Goal: Task Accomplishment & Management: Manage account settings

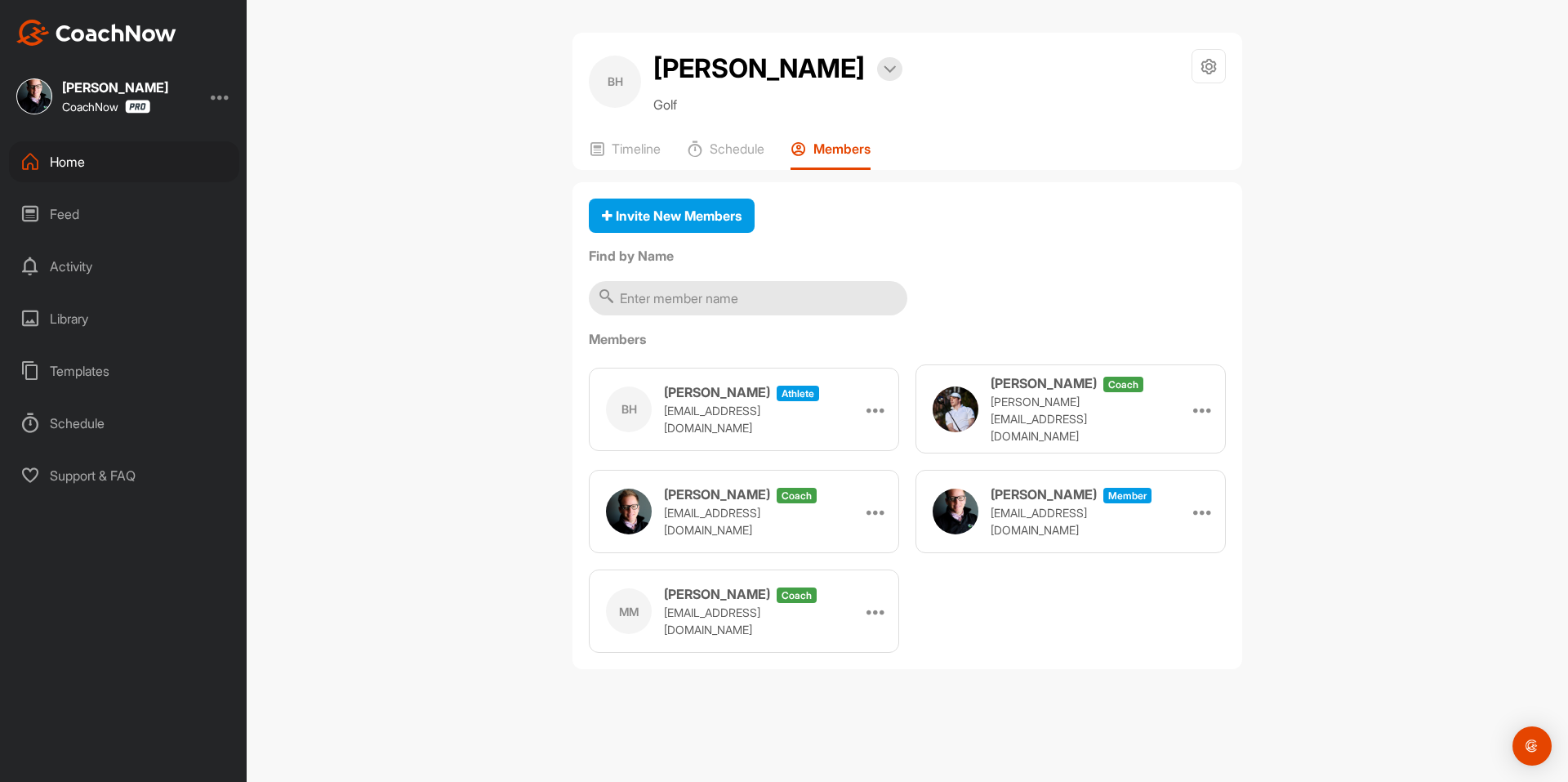
click at [154, 162] on div "Home" at bounding box center [123, 161] width 230 height 41
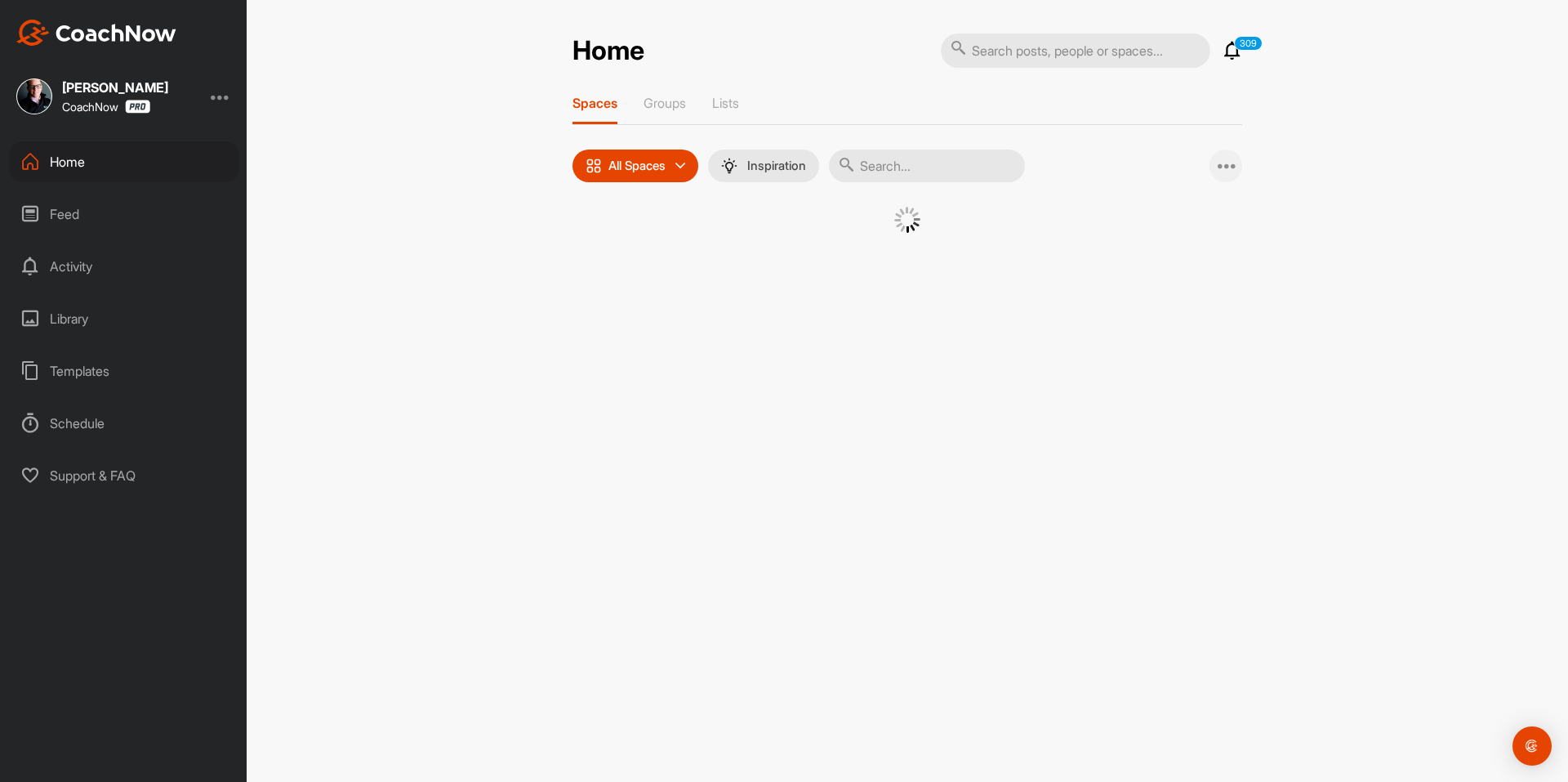
click at [1227, 173] on icon at bounding box center [1228, 165] width 19 height 19
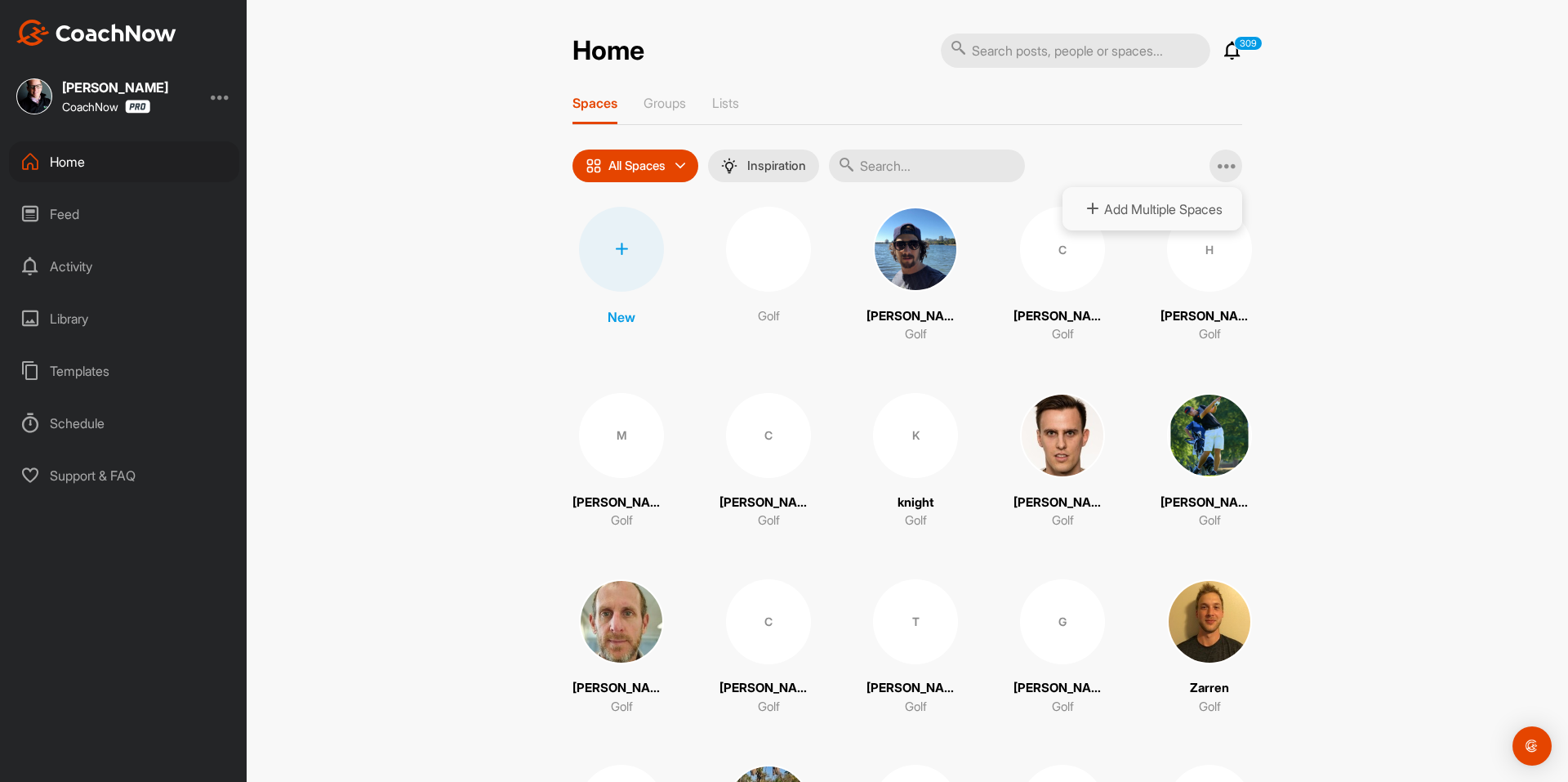
click at [1185, 208] on span "Add Multiple Spaces" at bounding box center [1152, 208] width 180 height 44
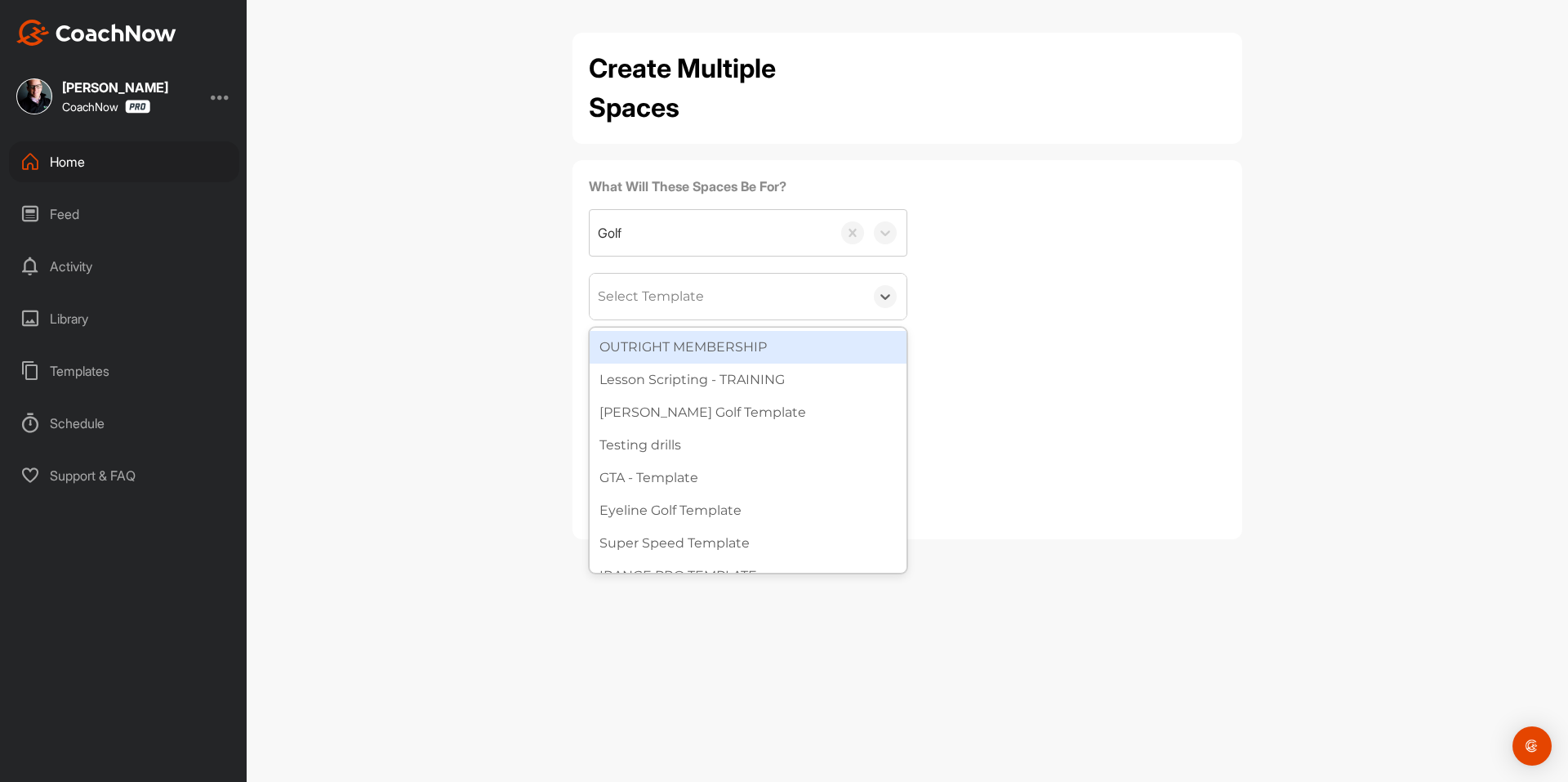
click at [662, 297] on div "Select Template" at bounding box center [650, 297] width 106 height 19
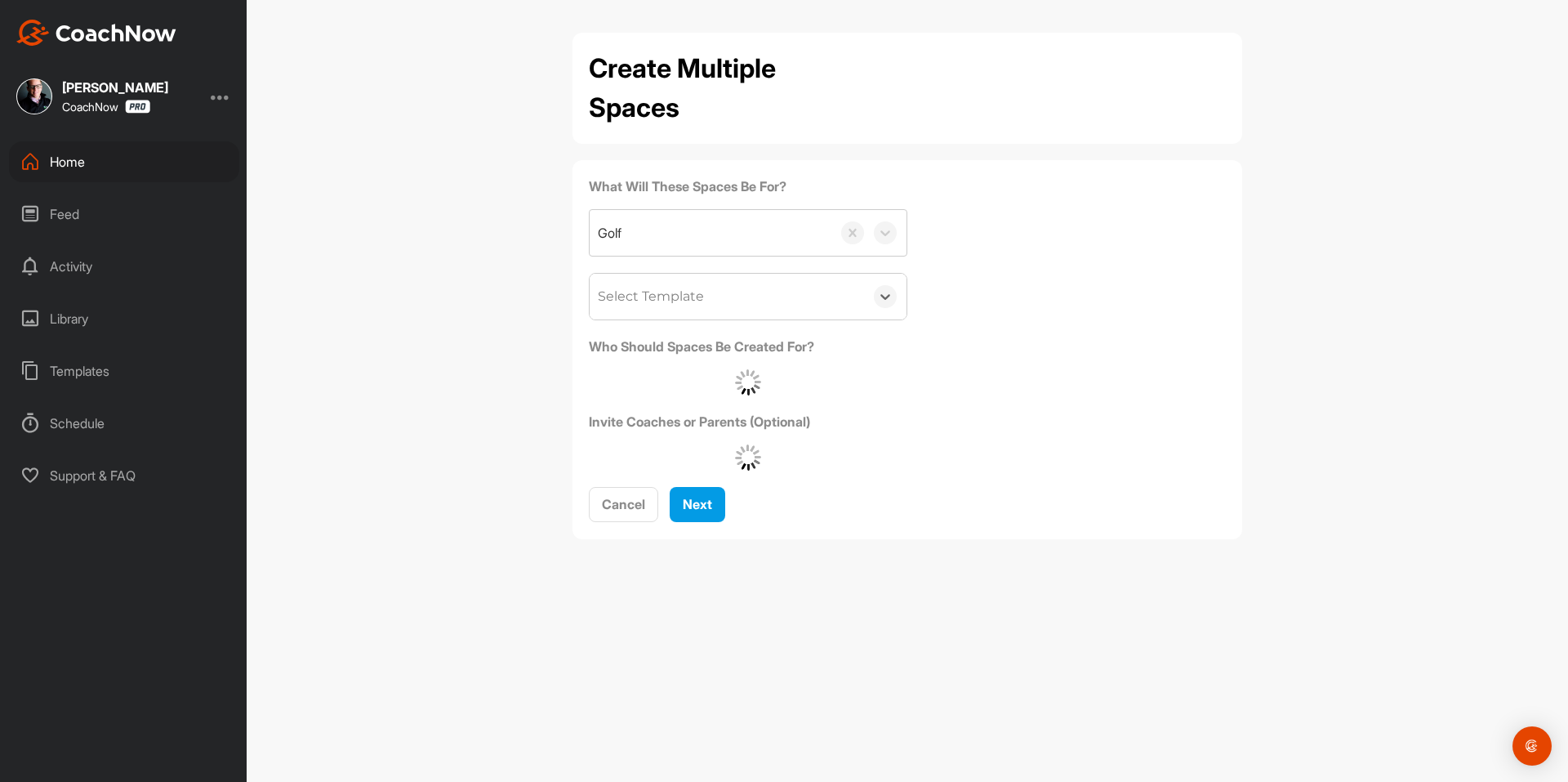
click at [662, 297] on div "Select Template" at bounding box center [650, 297] width 106 height 19
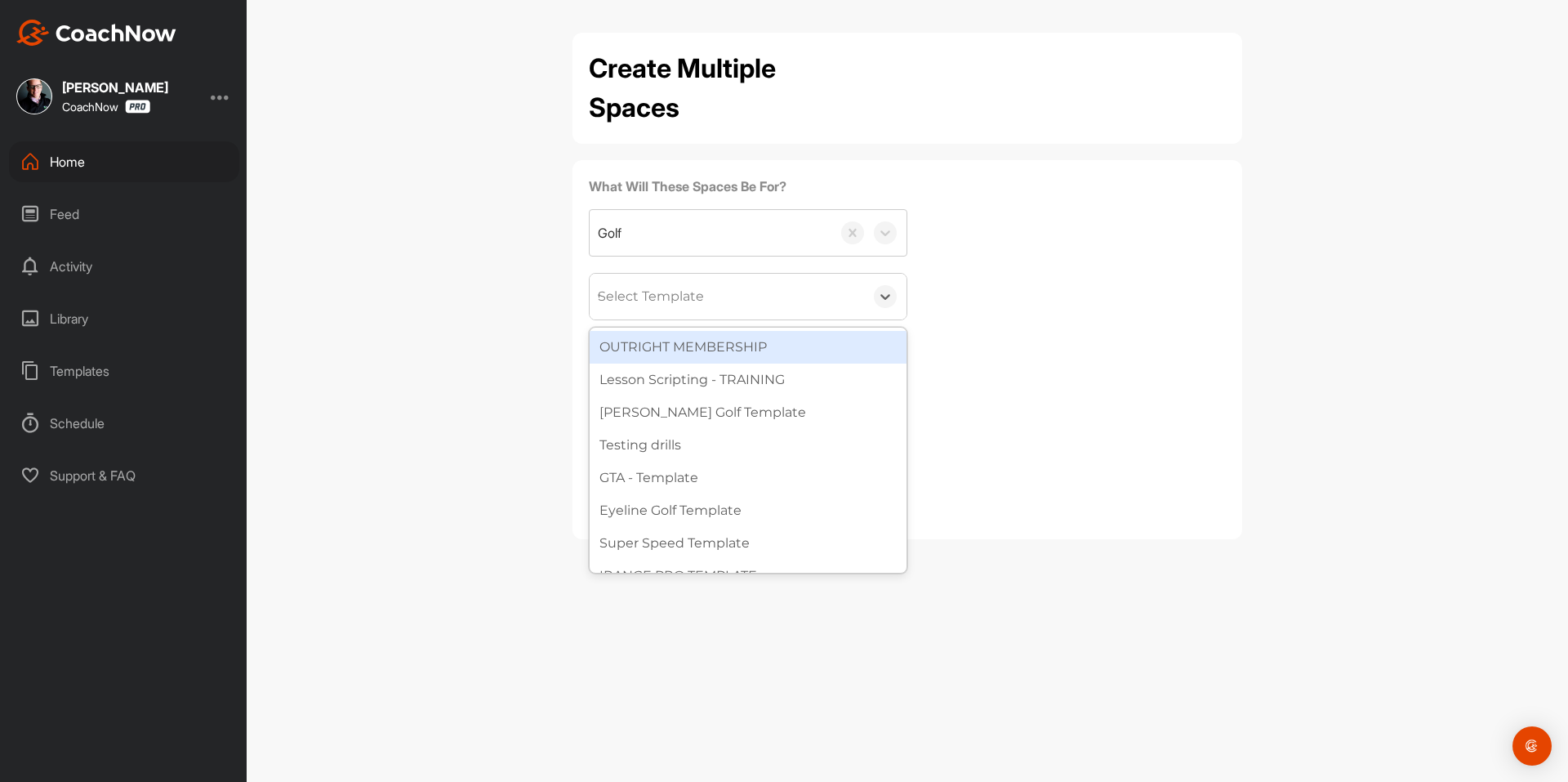
type input "wa"
click at [673, 347] on div "[PERSON_NAME] Golf Template" at bounding box center [749, 347] width 317 height 33
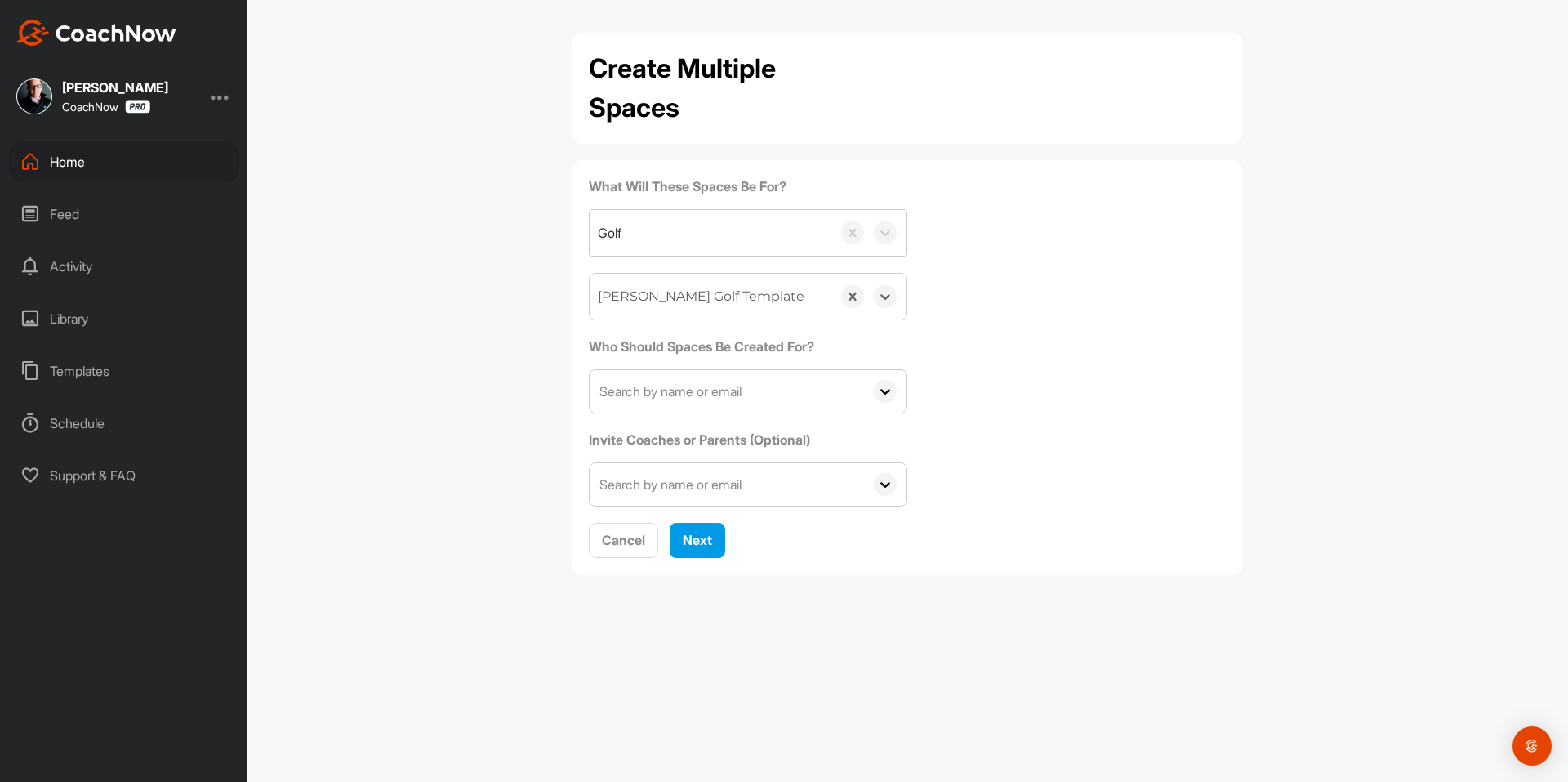
click at [796, 395] on input "text" at bounding box center [727, 392] width 274 height 43
paste input "[EMAIL_ADDRESS][DOMAIN_NAME]"
click at [689, 384] on input "[EMAIL_ADDRESS][DOMAIN_NAME]" at bounding box center [727, 392] width 274 height 43
paste input "[PERSON_NAME][EMAIL_ADDRESS][PERSON_NAME]"
click at [811, 387] on input "[PERSON_NAME][EMAIL_ADDRESS][PERSON_NAME][DOMAIN_NAME]" at bounding box center [727, 392] width 274 height 43
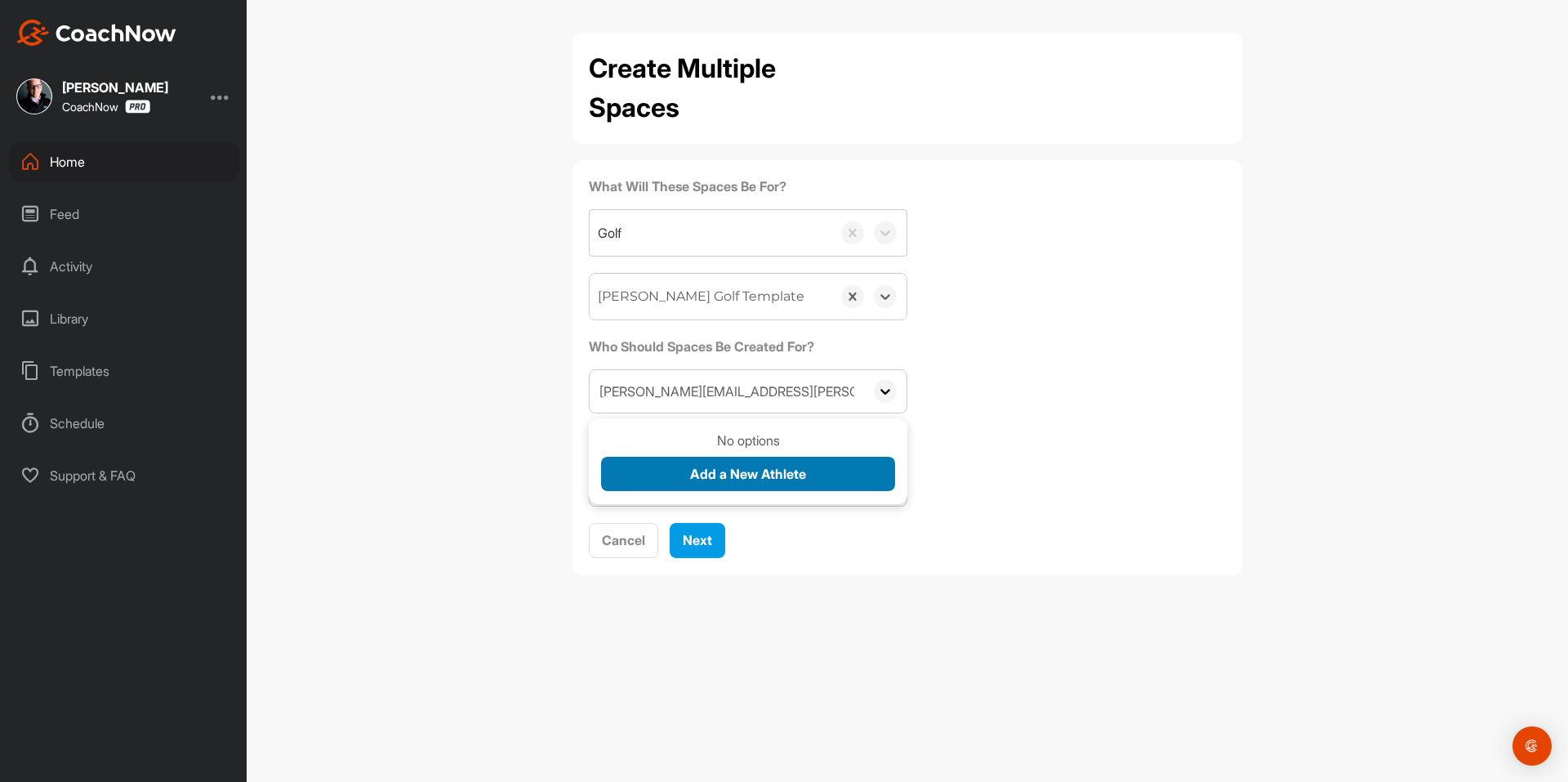
type input "[PERSON_NAME][EMAIL_ADDRESS][PERSON_NAME][DOMAIN_NAME]"
click at [777, 473] on span "Add a New Athlete" at bounding box center [748, 474] width 116 height 17
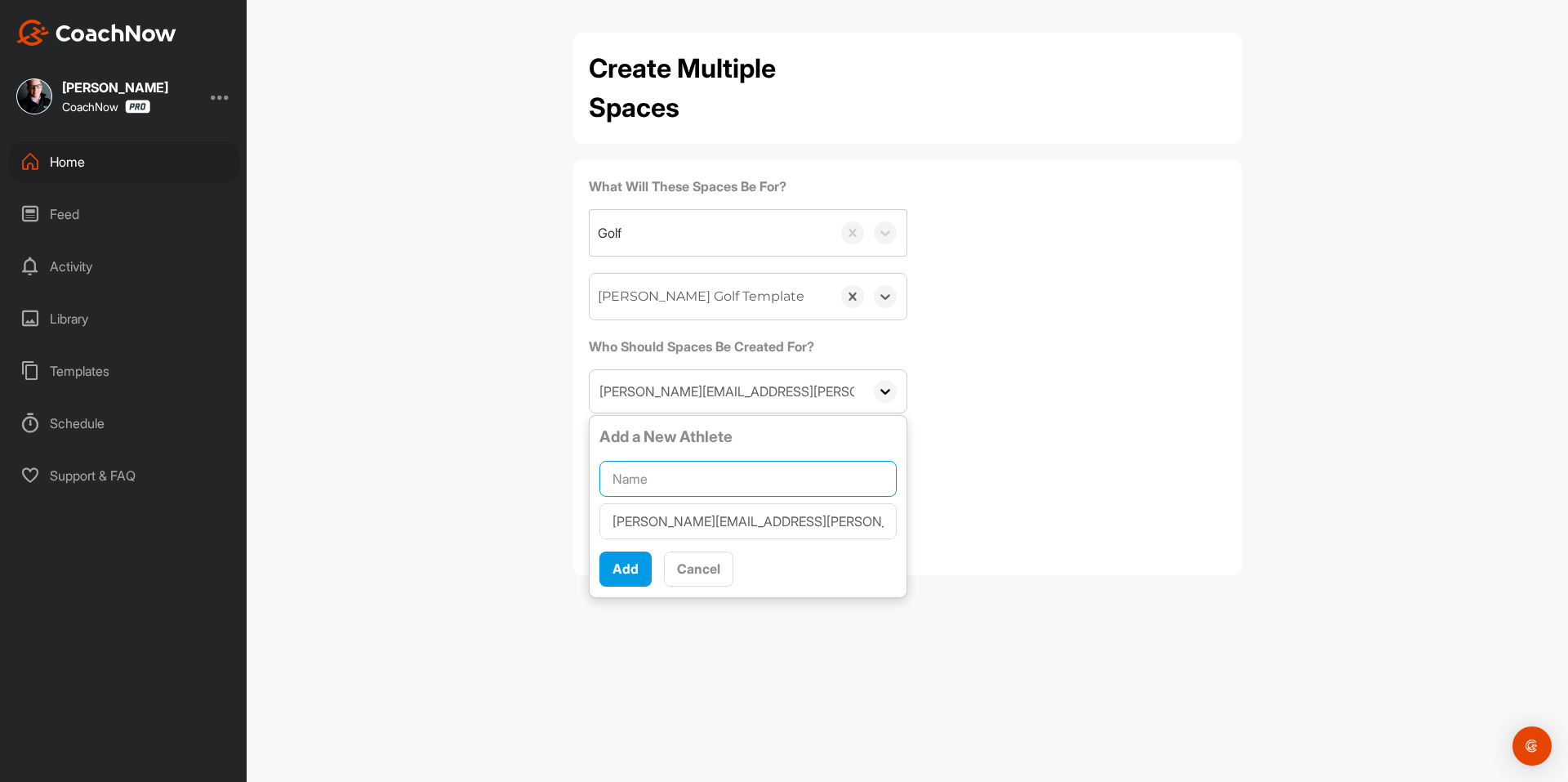
click at [713, 483] on input "text" at bounding box center [749, 479] width 297 height 36
click at [687, 483] on input "text" at bounding box center [749, 479] width 297 height 36
click at [701, 483] on input "text" at bounding box center [749, 479] width 297 height 36
paste input "[PERSON_NAME]"
type input "[PERSON_NAME]"
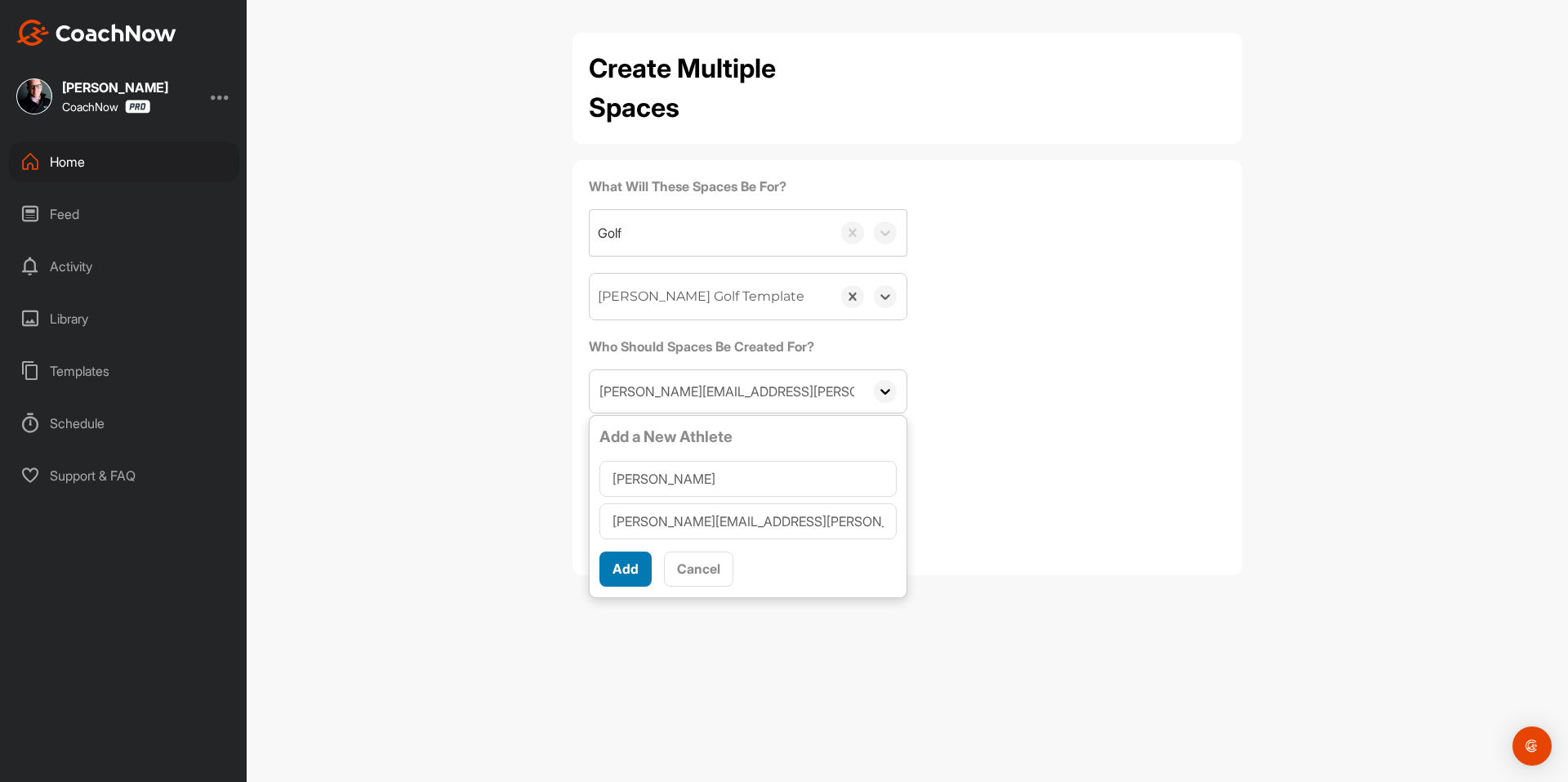
drag, startPoint x: 638, startPoint y: 576, endPoint x: 1325, endPoint y: 17, distance: 885.7
click at [638, 574] on span "Add" at bounding box center [625, 568] width 26 height 17
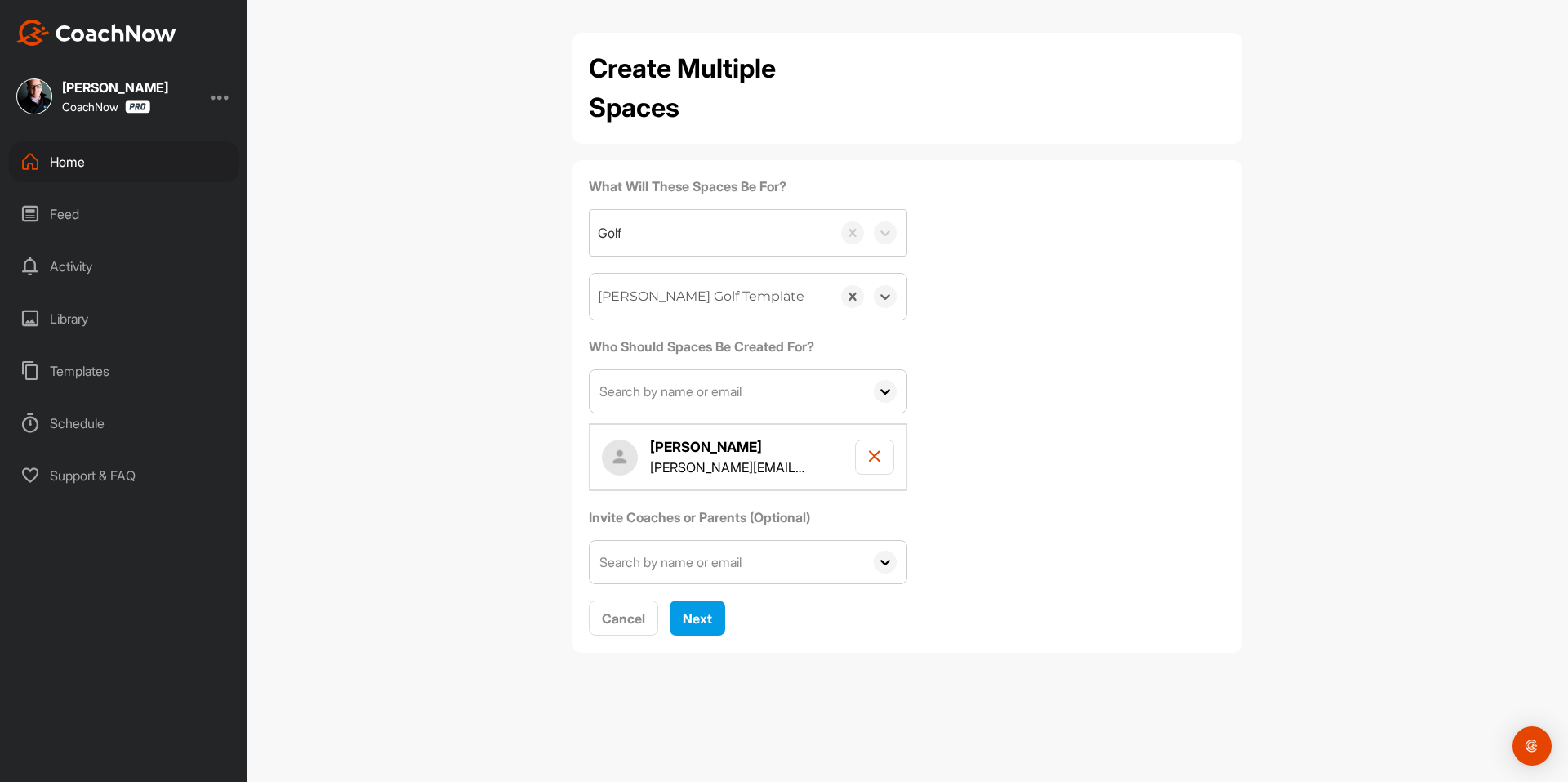
drag, startPoint x: 706, startPoint y: 396, endPoint x: 712, endPoint y: 410, distance: 15.2
click at [707, 395] on input "text" at bounding box center [727, 392] width 274 height 43
paste input "[EMAIL_ADDRESS][DOMAIN_NAME]"
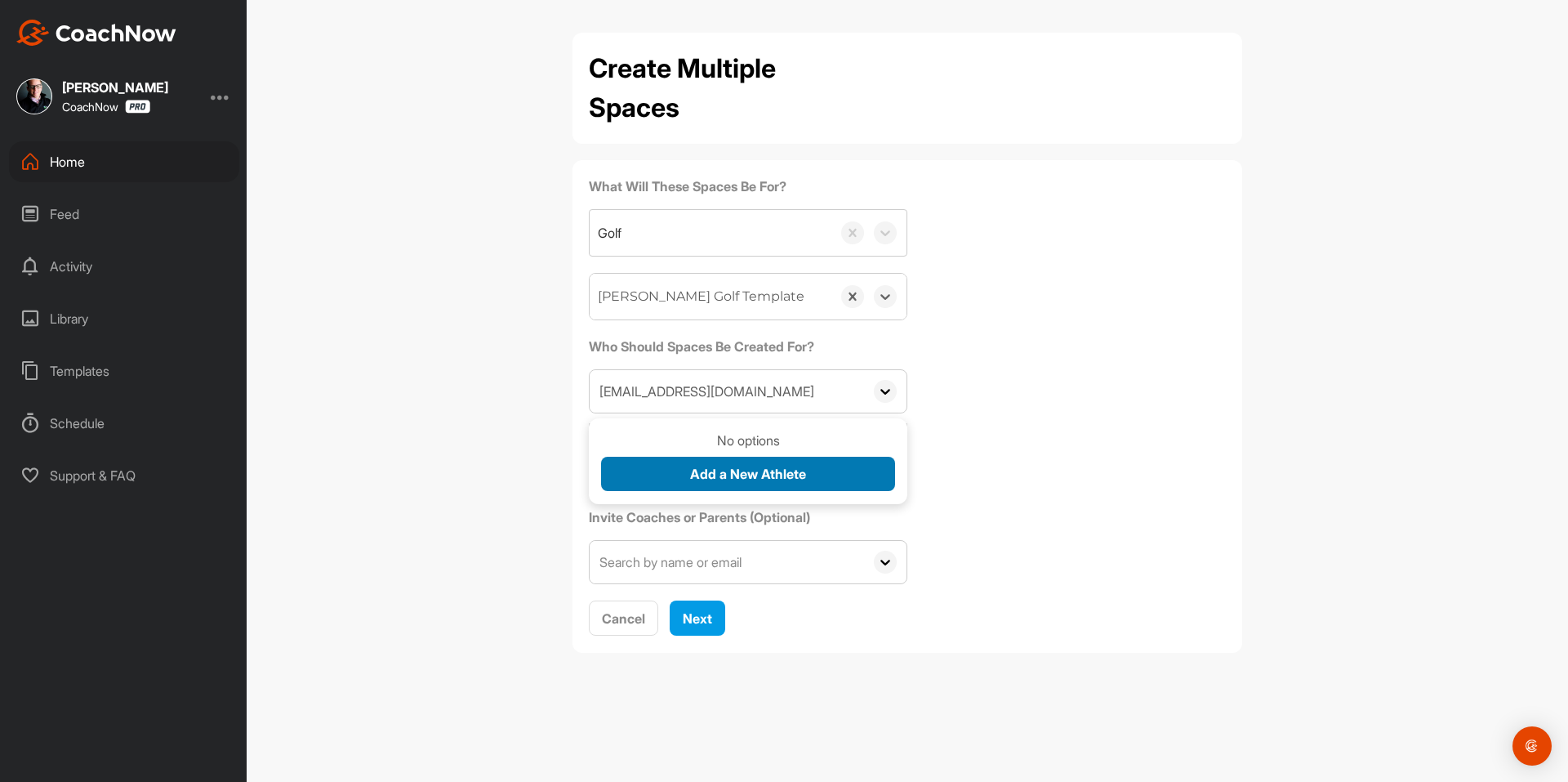
type input "[EMAIL_ADDRESS][DOMAIN_NAME]"
click at [712, 465] on div "Add a New Athlete" at bounding box center [748, 474] width 116 height 19
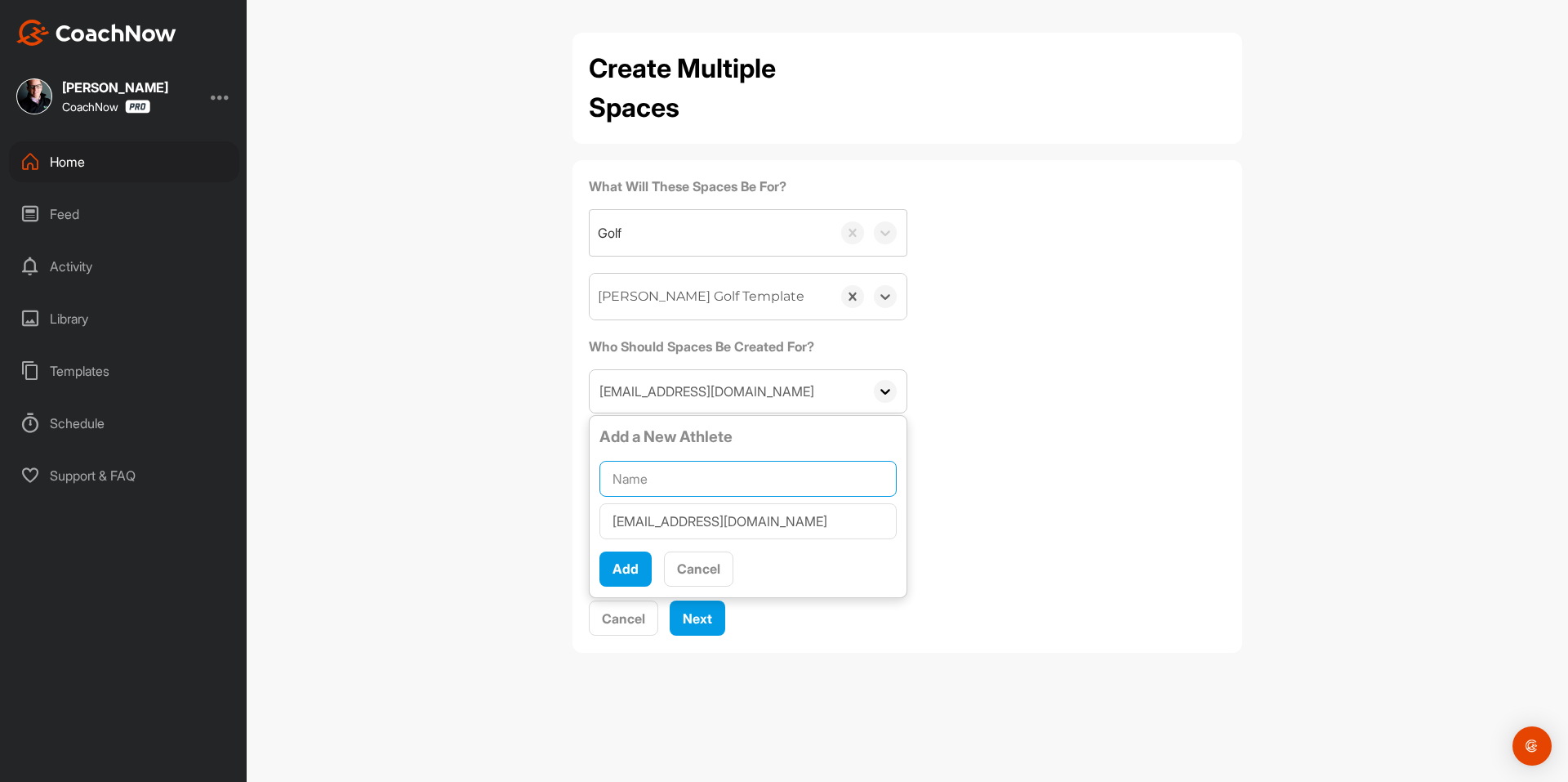
click at [712, 465] on input "text" at bounding box center [749, 479] width 297 height 36
paste input "[PERSON_NAME]"
type input "[PERSON_NAME]"
drag, startPoint x: 628, startPoint y: 563, endPoint x: 1320, endPoint y: 3, distance: 890.2
click at [630, 563] on span "Add" at bounding box center [625, 568] width 26 height 17
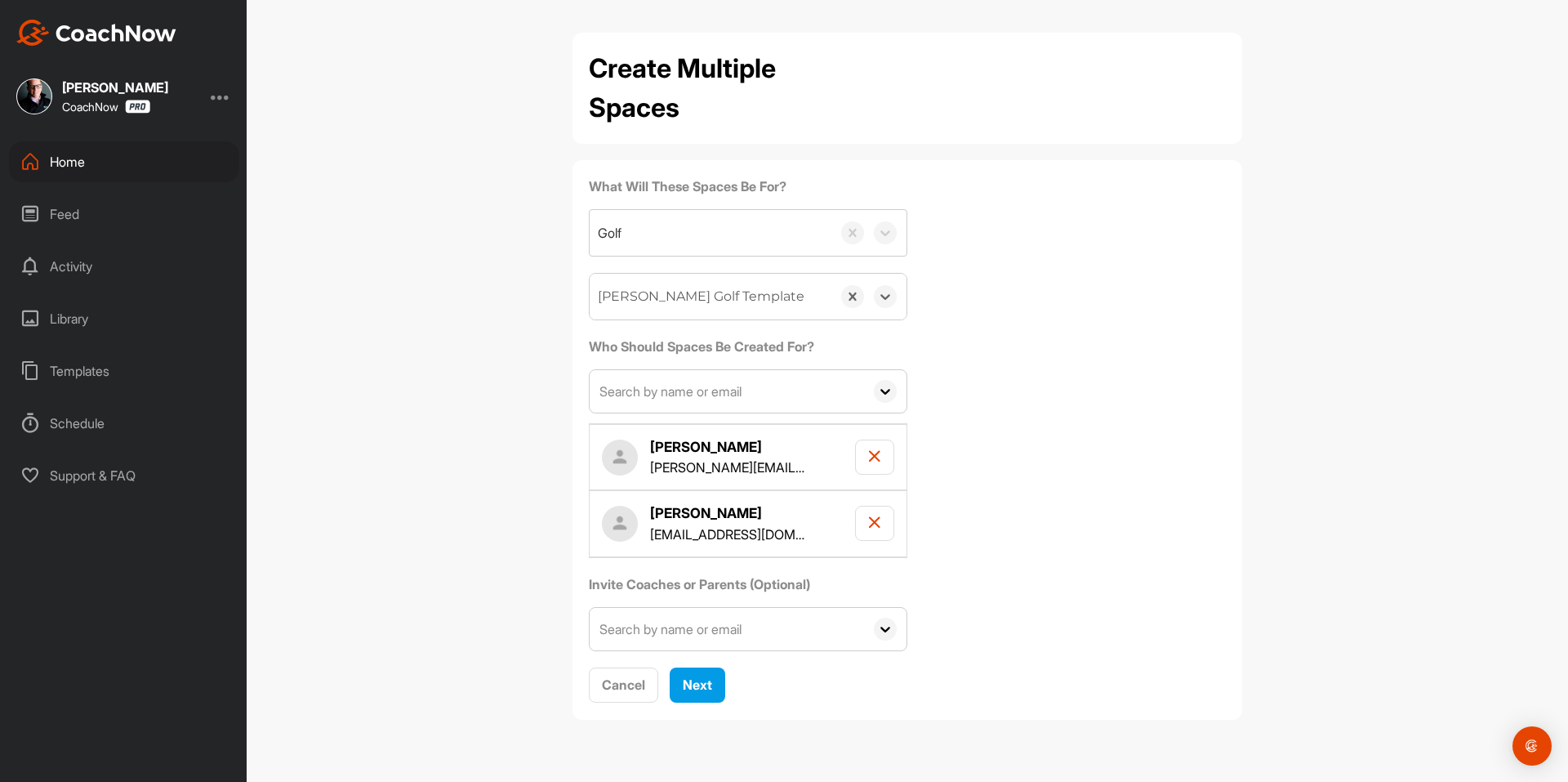
click at [749, 392] on input "text" at bounding box center [727, 392] width 274 height 43
paste input "[EMAIL_ADDRESS][DOMAIN_NAME]"
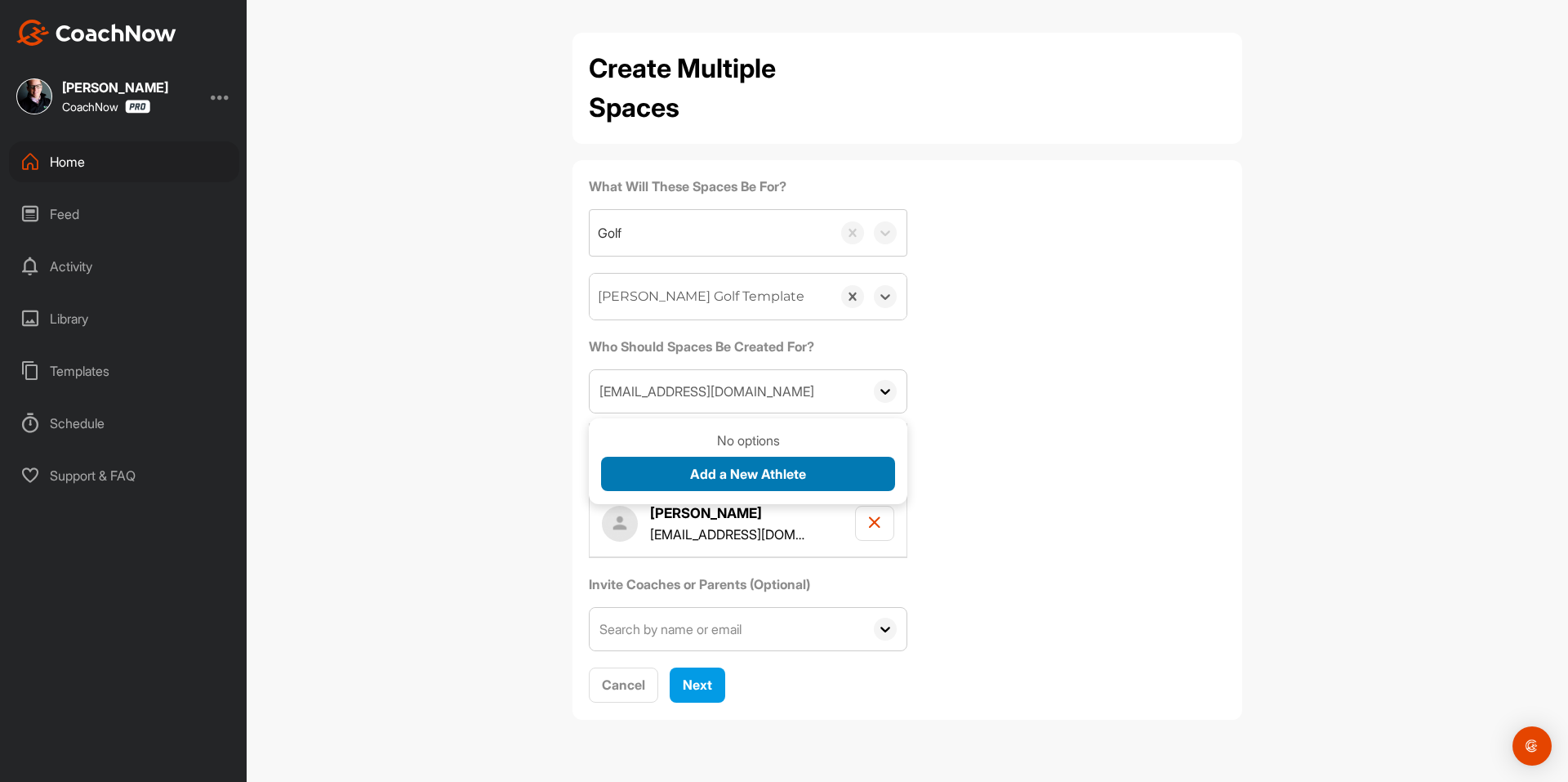
type input "[EMAIL_ADDRESS][DOMAIN_NAME]"
click at [674, 478] on button "Add a New Athlete" at bounding box center [748, 475] width 294 height 35
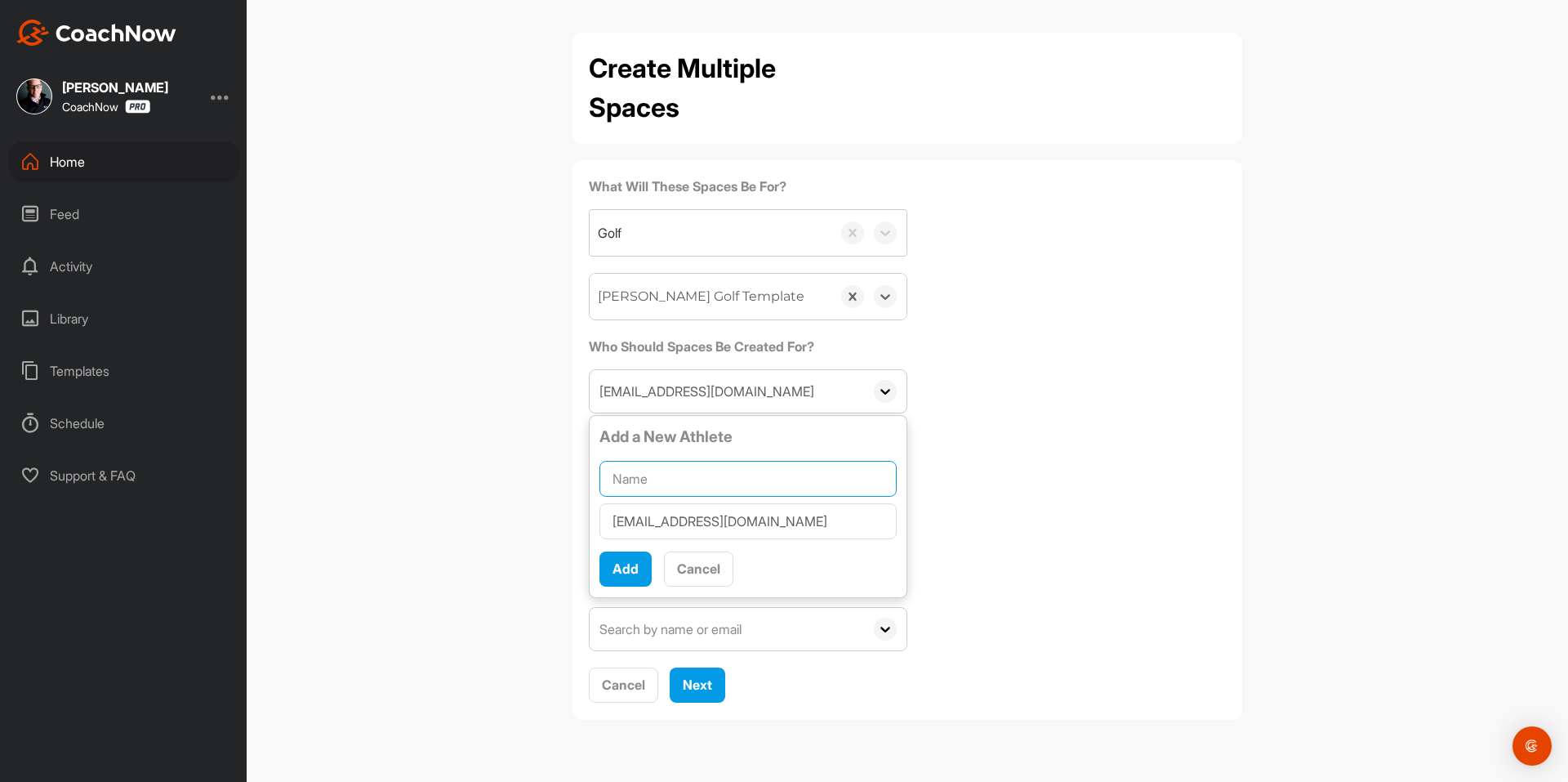
click at [674, 478] on input "text" at bounding box center [749, 479] width 297 height 36
paste input "[PERSON_NAME]"
type input "[PERSON_NAME]"
click at [636, 572] on span "Add" at bounding box center [625, 568] width 26 height 17
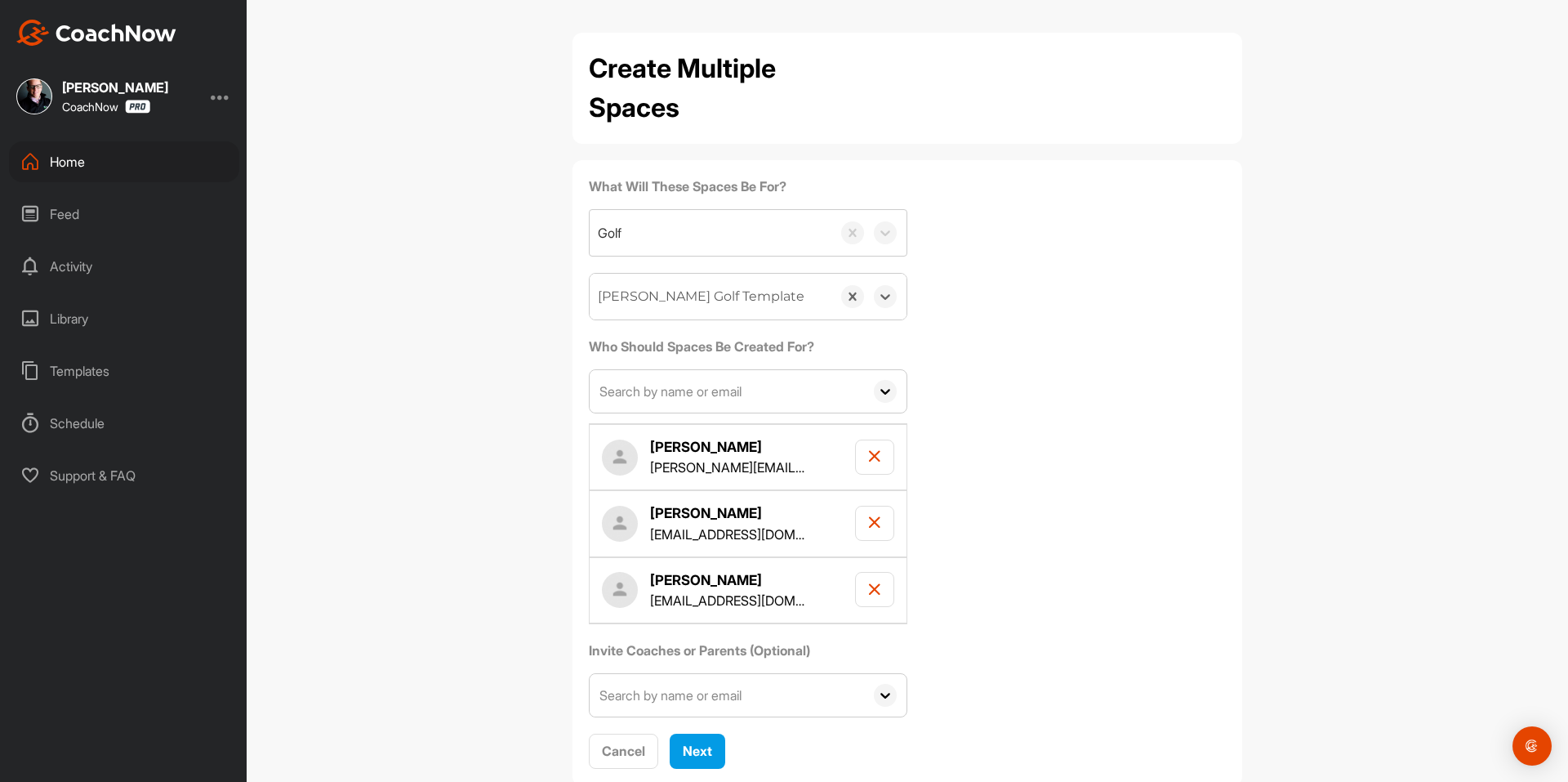
click at [641, 400] on input "text" at bounding box center [727, 392] width 274 height 43
paste input "[EMAIL_ADDRESS][DOMAIN_NAME]"
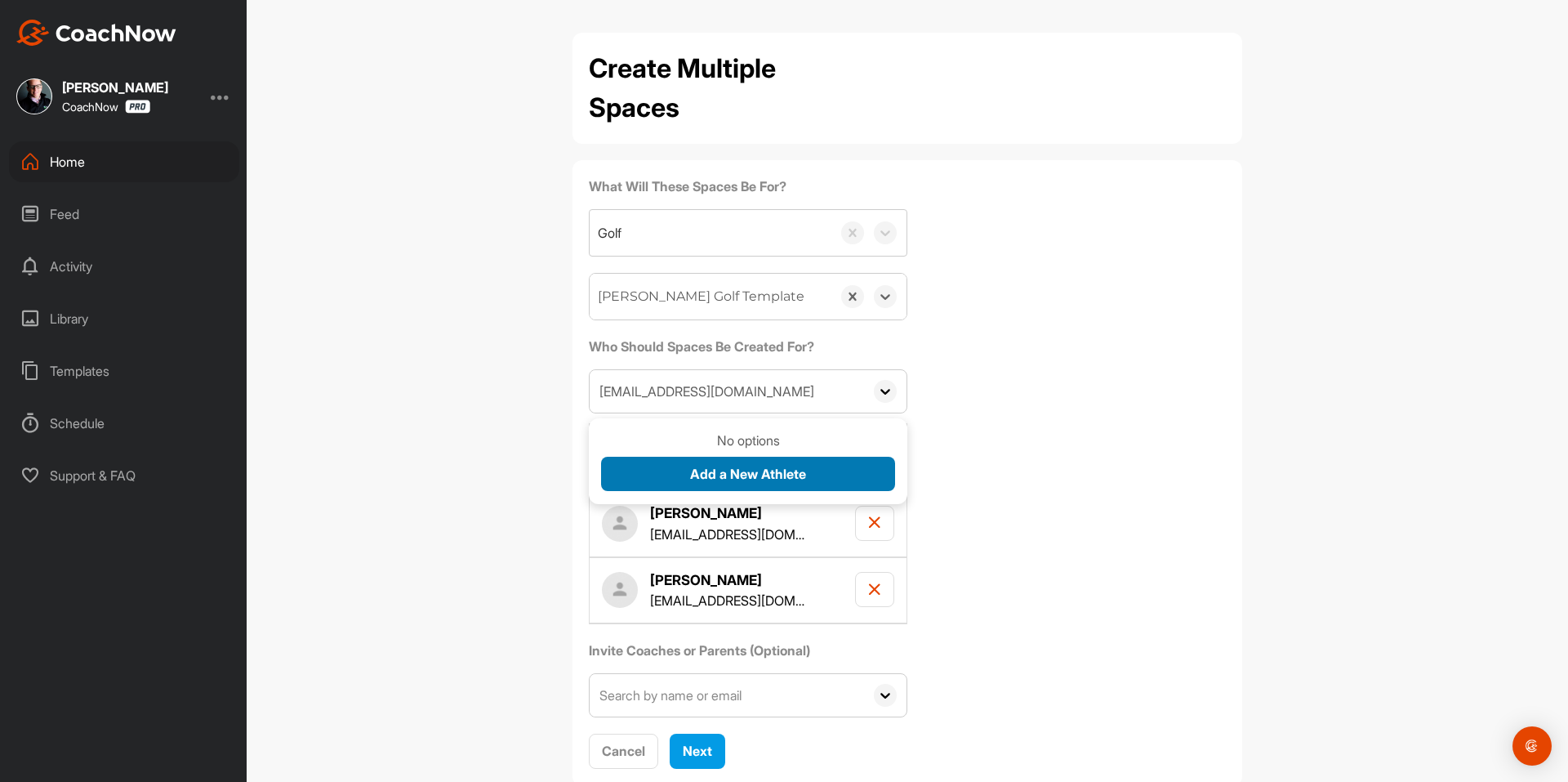
type input "[EMAIL_ADDRESS][DOMAIN_NAME]"
click at [690, 473] on span "Add a New Athlete" at bounding box center [748, 474] width 116 height 17
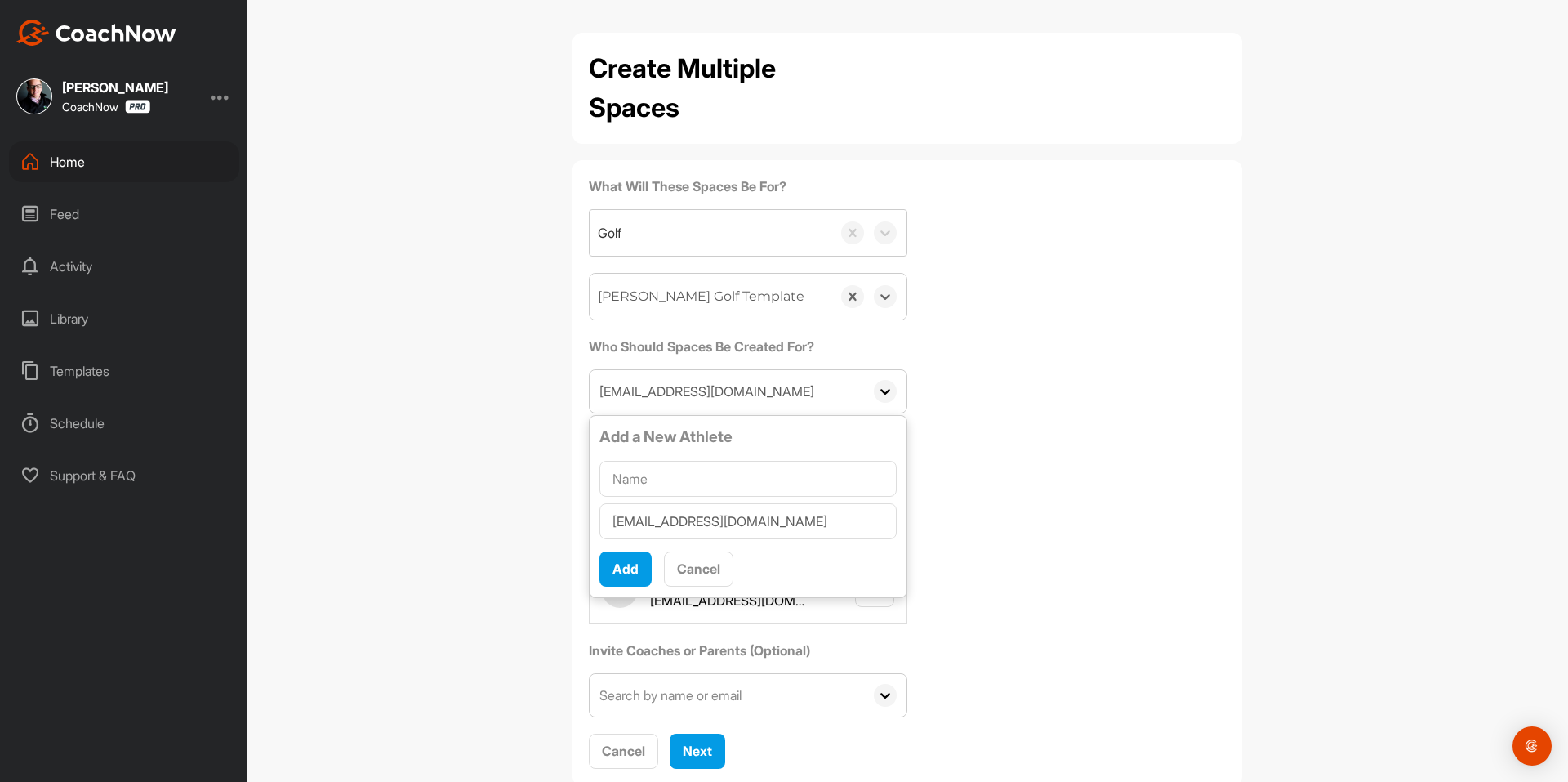
click at [683, 473] on input "text" at bounding box center [749, 479] width 297 height 36
click at [620, 476] on input "Prter [PERSON_NAME]" at bounding box center [749, 479] width 297 height 36
type input "Prter [PERSON_NAME]"
drag, startPoint x: 623, startPoint y: 565, endPoint x: 1237, endPoint y: 1, distance: 833.7
click at [626, 565] on span "Add" at bounding box center [625, 568] width 26 height 17
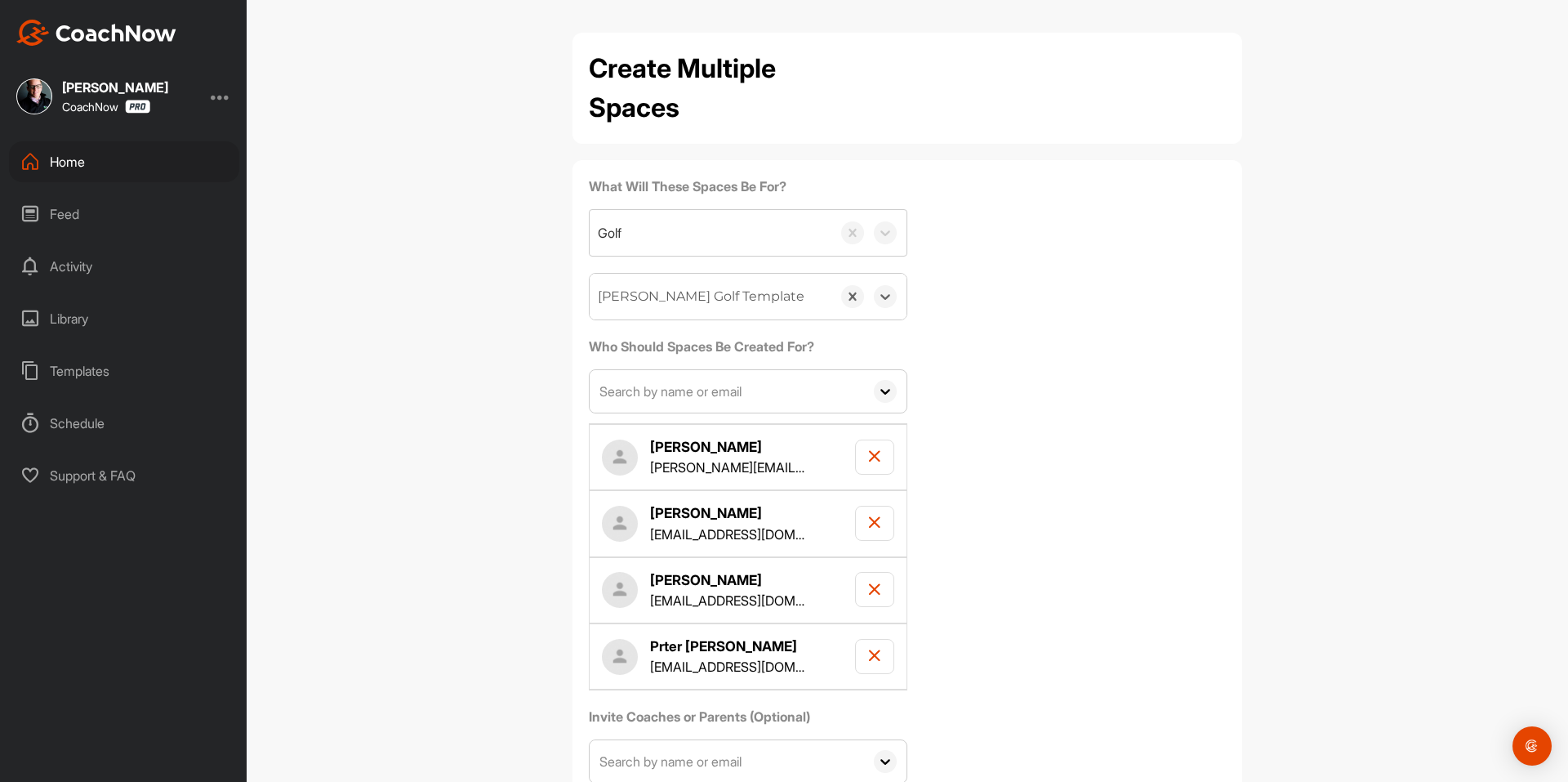
click at [794, 385] on input "text" at bounding box center [727, 392] width 274 height 43
paste input "[PERSON_NAME][EMAIL_ADDRESS][DOMAIN_NAME]"
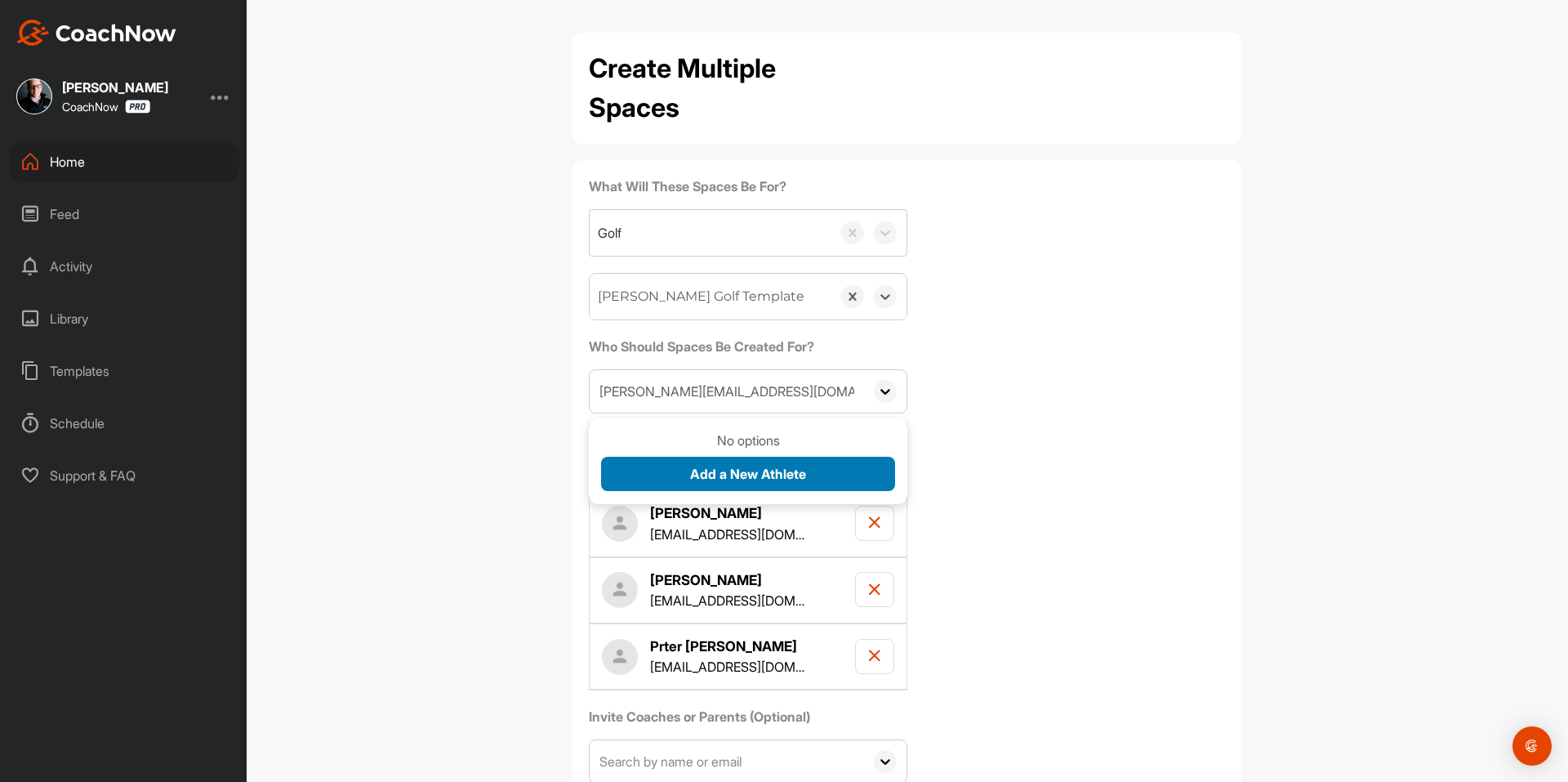
type input "[PERSON_NAME][EMAIL_ADDRESS][DOMAIN_NAME]"
click at [694, 469] on span "Add a New Athlete" at bounding box center [748, 474] width 116 height 17
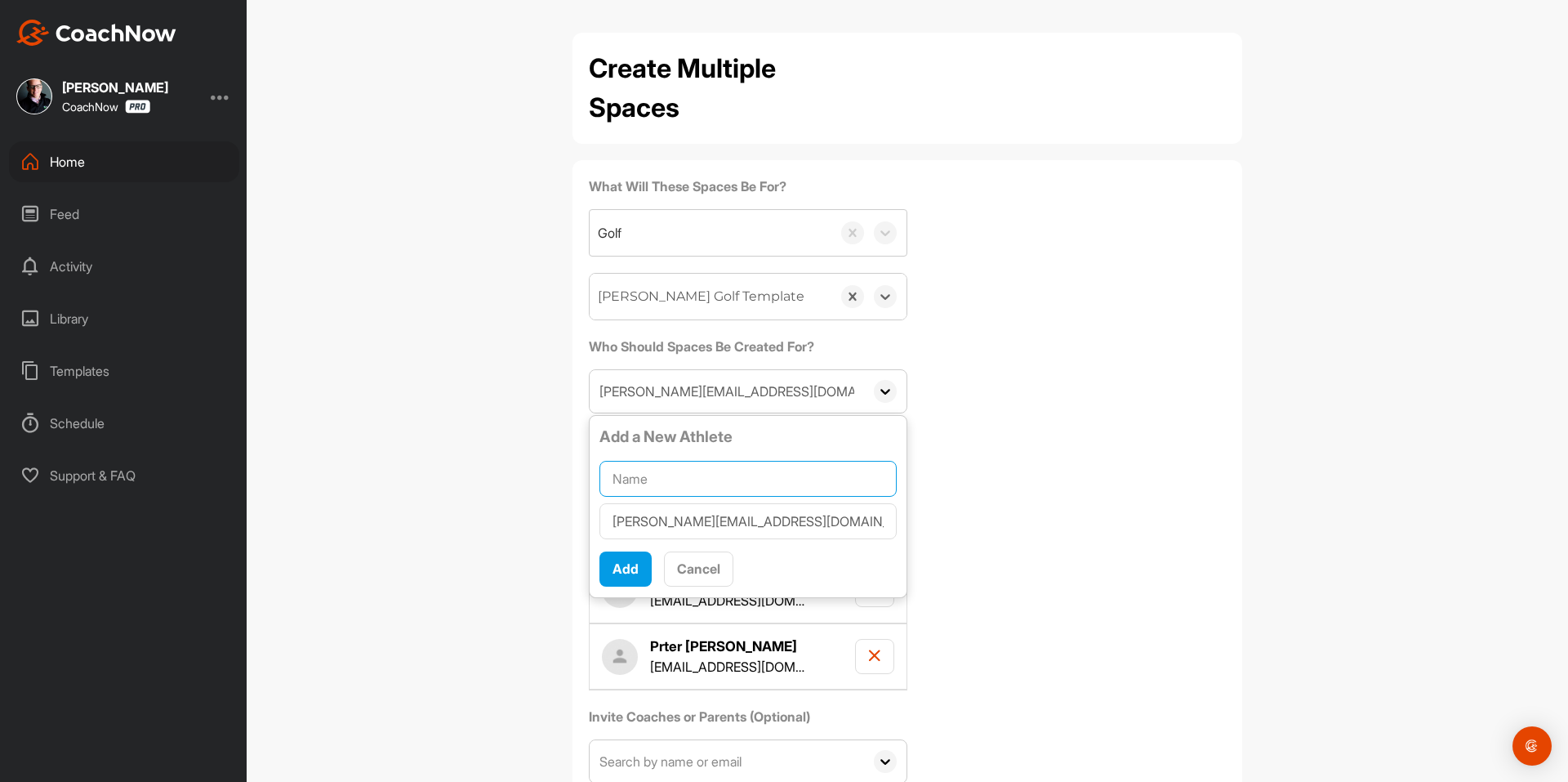
click at [694, 469] on input "text" at bounding box center [749, 479] width 297 height 36
paste input "[PERSON_NAME]"
type input "[PERSON_NAME]"
click at [632, 576] on span "Add" at bounding box center [625, 568] width 26 height 17
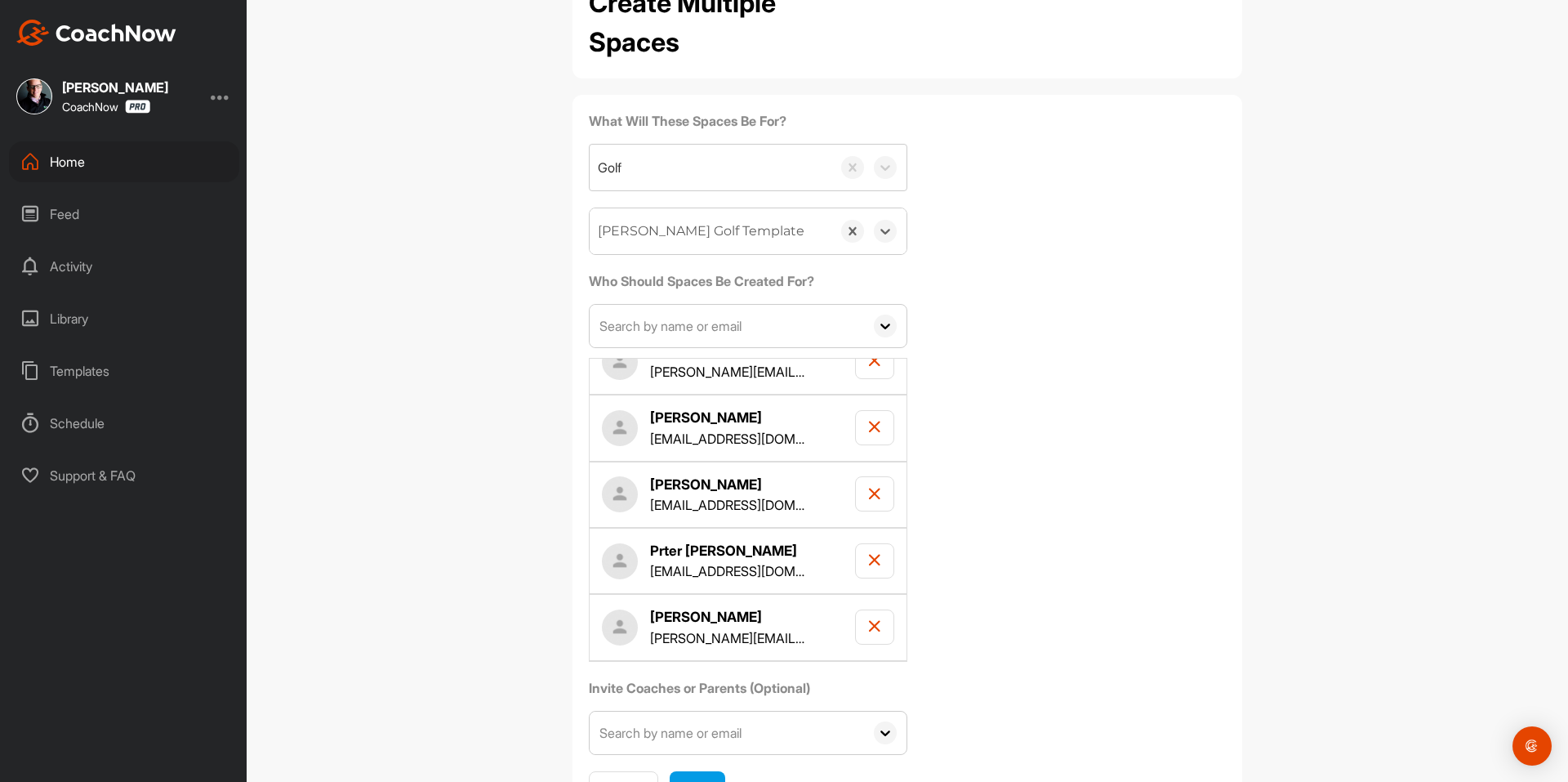
scroll to position [145, 0]
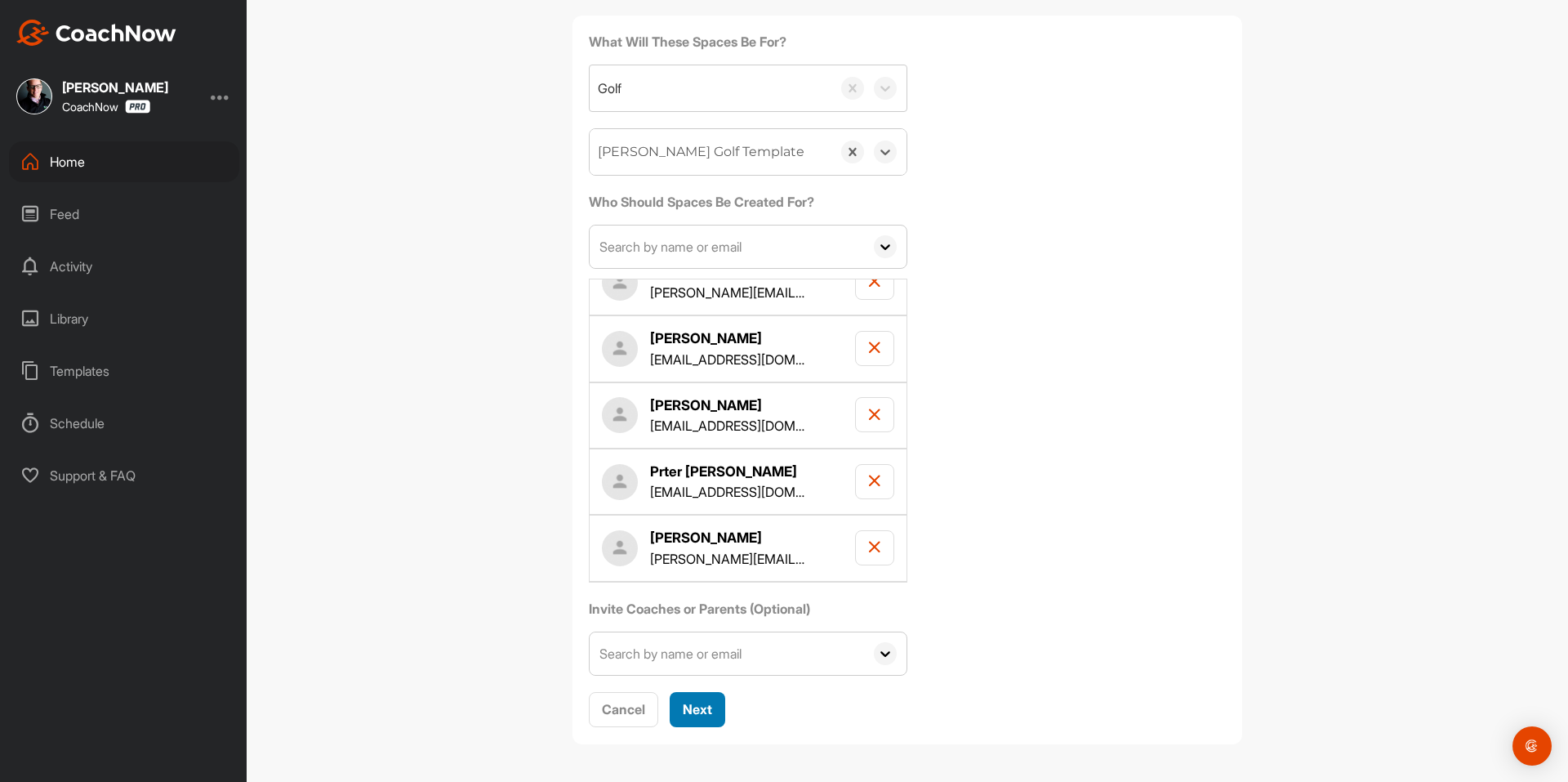
click at [707, 710] on span "Next" at bounding box center [697, 709] width 29 height 17
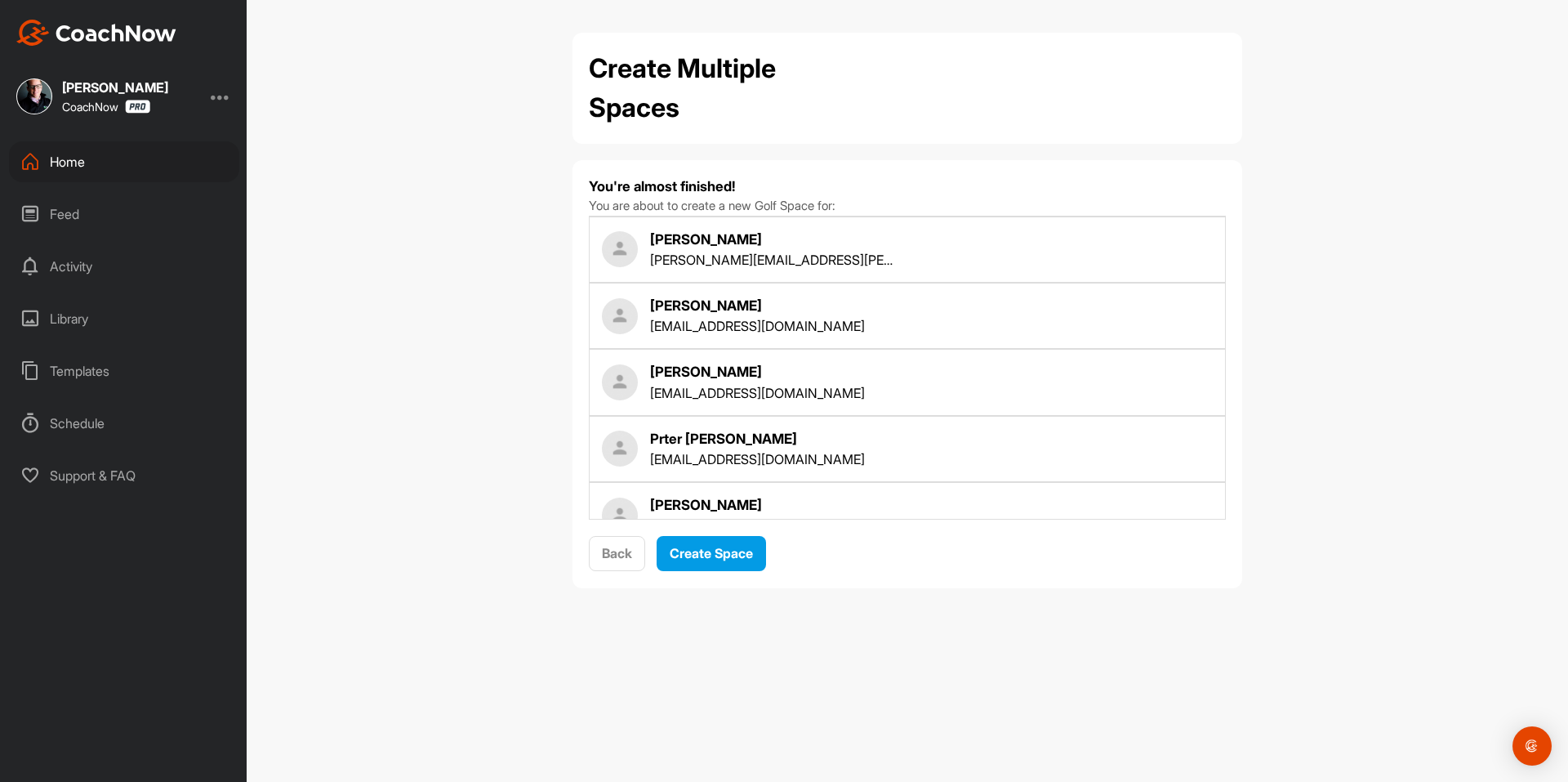
scroll to position [0, 0]
click at [713, 564] on button "Create Space" at bounding box center [711, 553] width 110 height 35
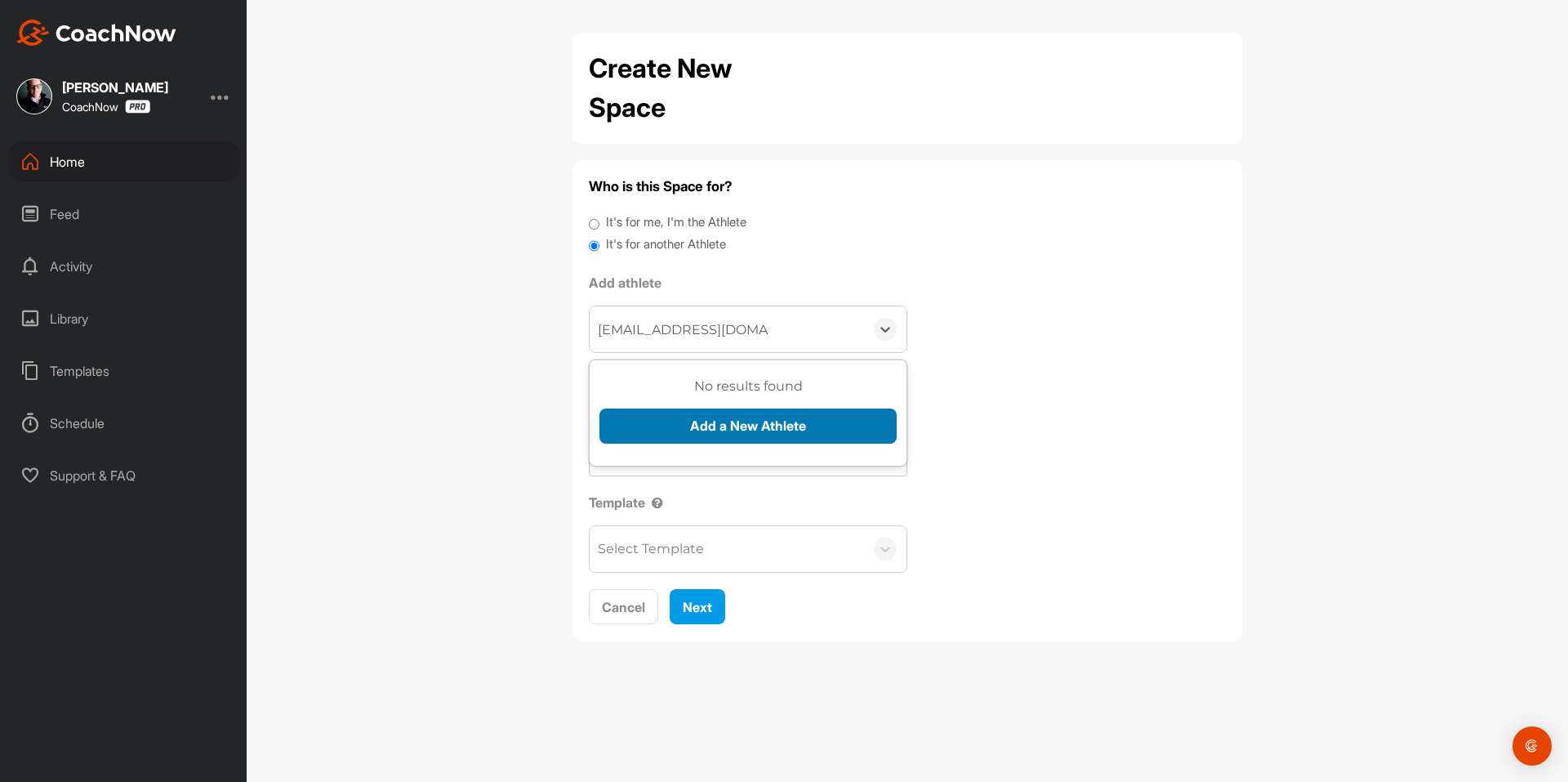
click at [681, 421] on button "Add a New Athlete" at bounding box center [749, 426] width 297 height 35
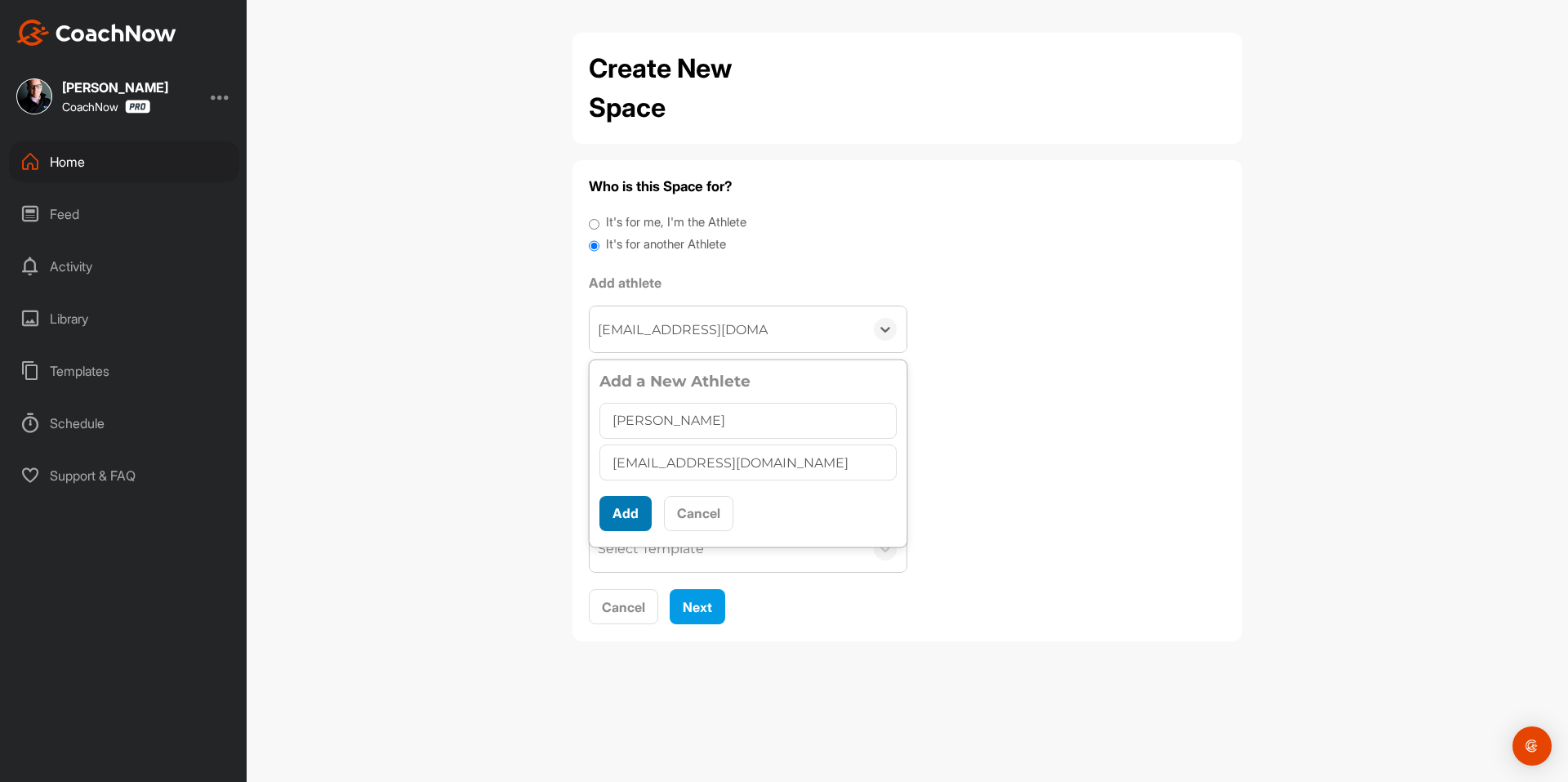
type input "Marcus Emerson"
click at [645, 504] on button "Add" at bounding box center [626, 514] width 52 height 35
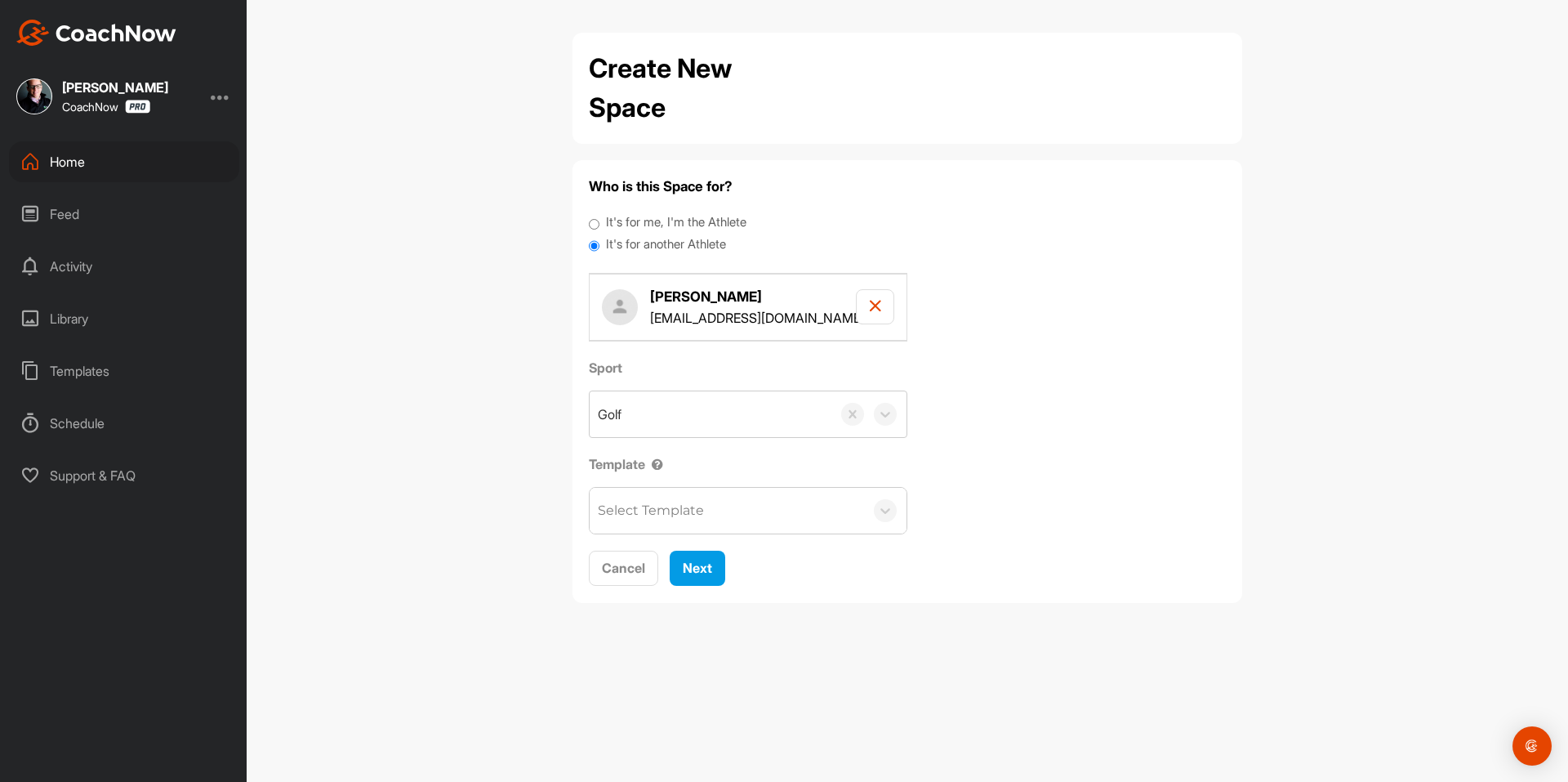
click at [674, 516] on div "Select Template" at bounding box center [650, 511] width 106 height 19
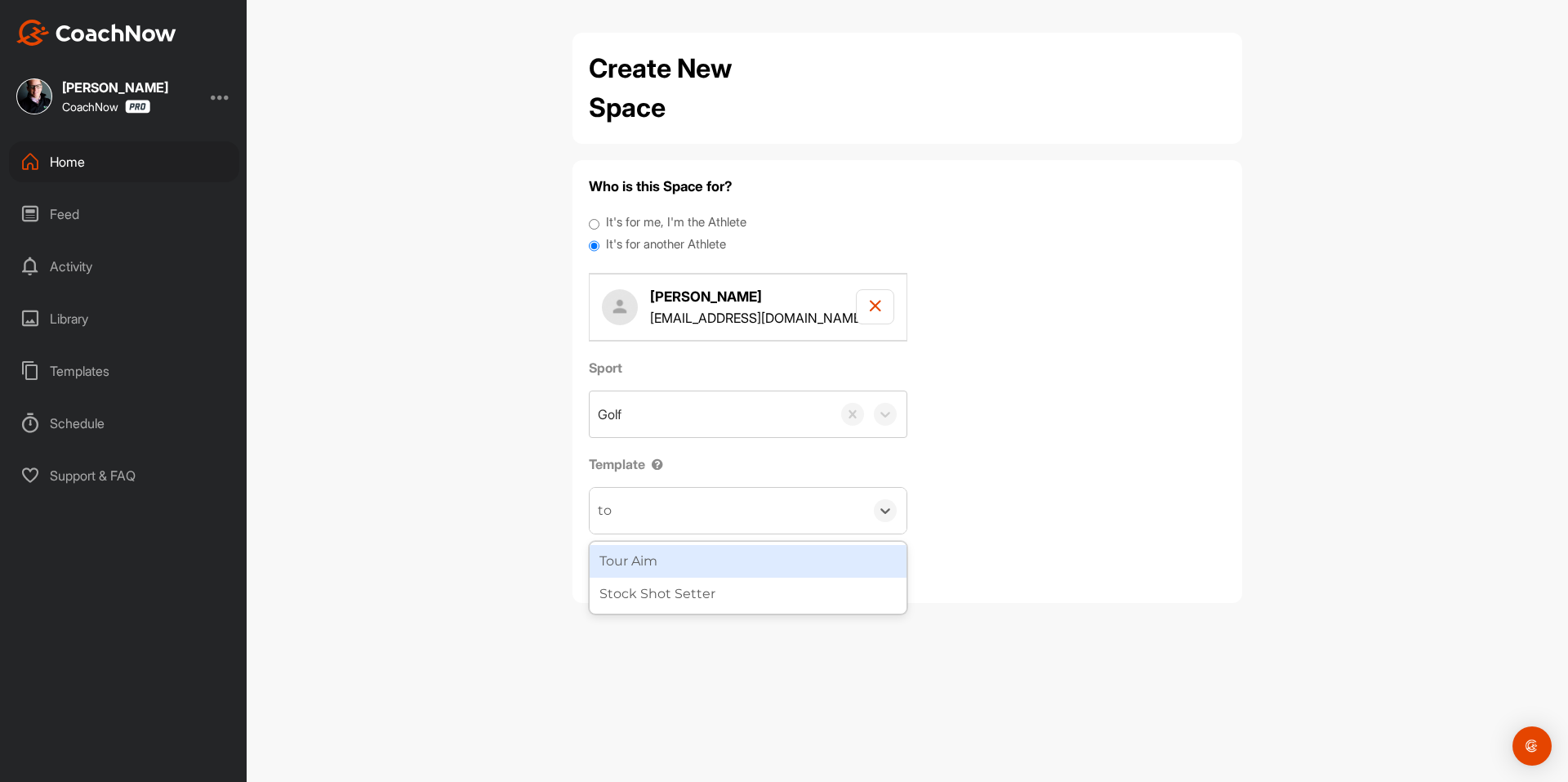
type input "tou"
click at [682, 554] on div "Tour Aim" at bounding box center [749, 561] width 317 height 33
click at [691, 555] on button "Next" at bounding box center [697, 568] width 55 height 35
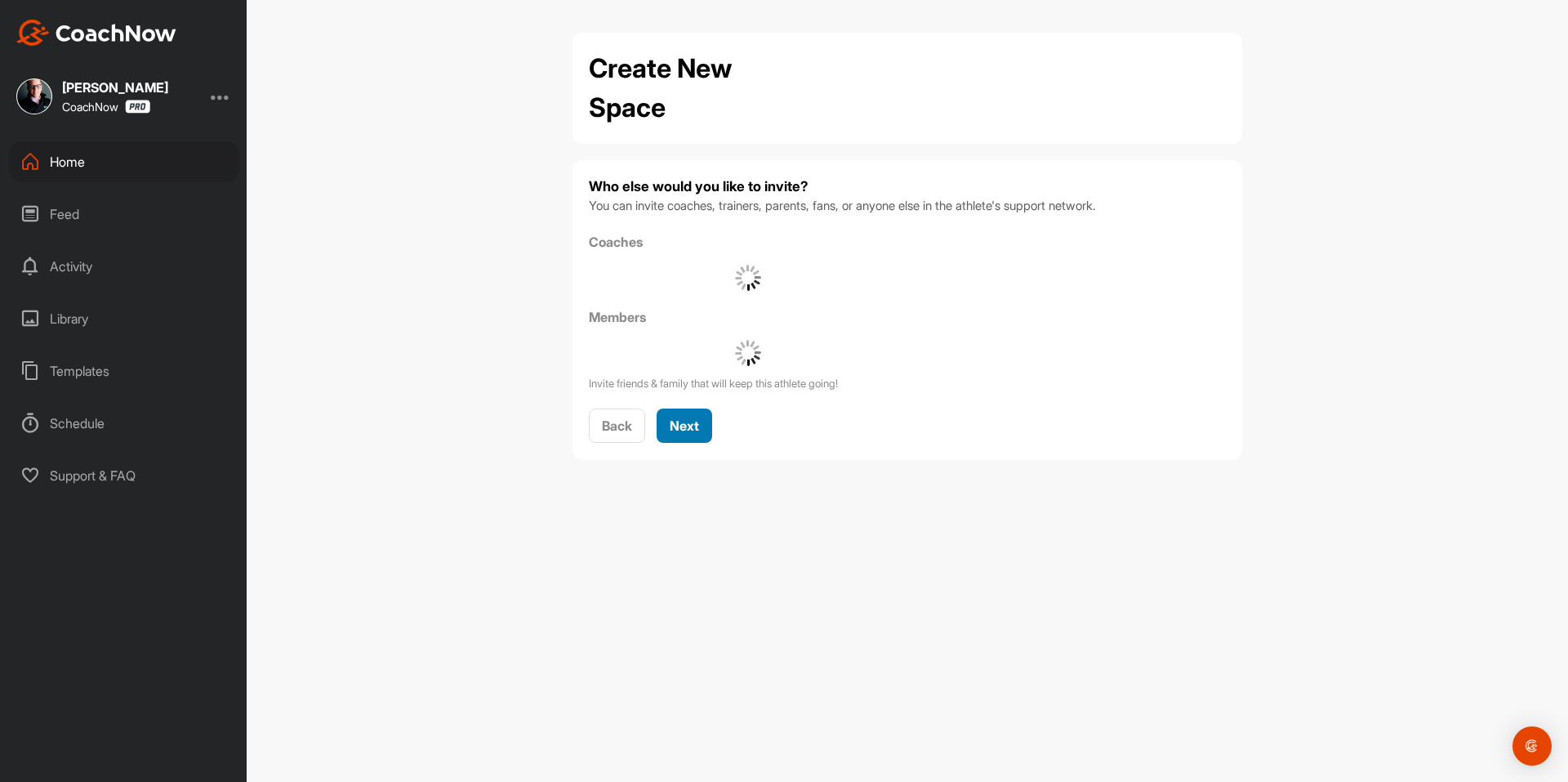
click at [698, 421] on span "Next" at bounding box center [684, 425] width 29 height 17
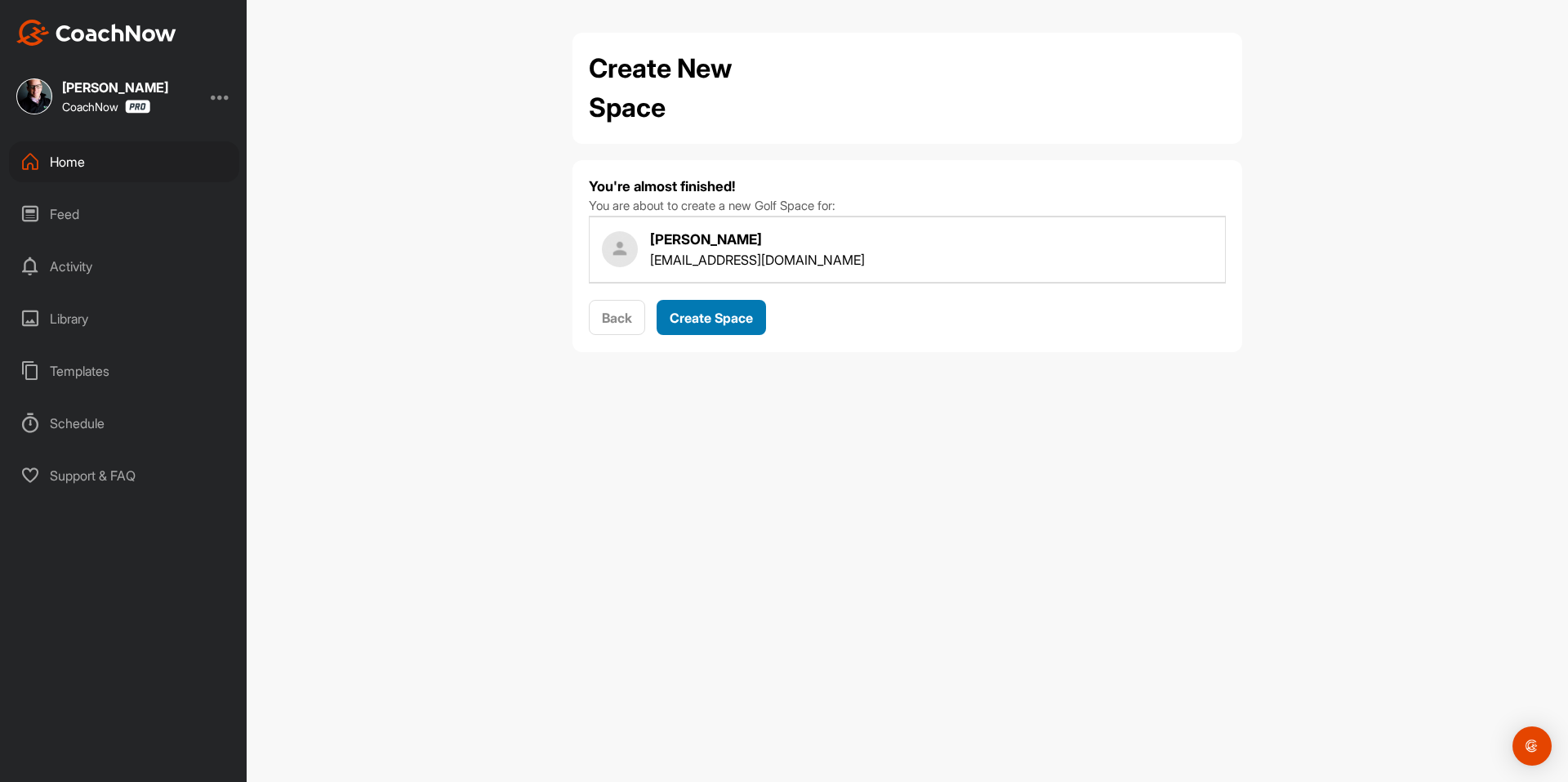
click at [733, 308] on div "Create Space" at bounding box center [712, 318] width 84 height 19
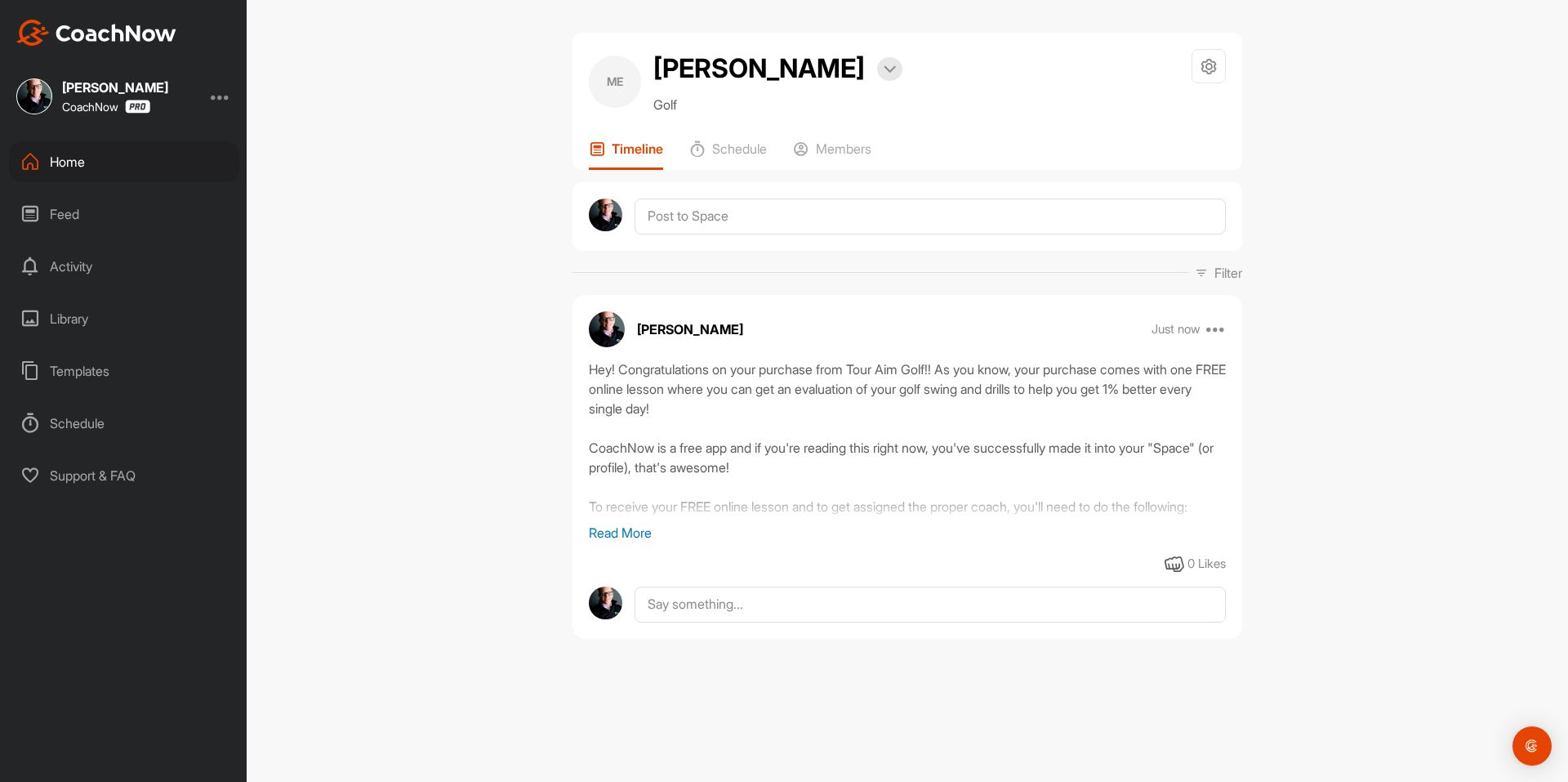
click at [135, 173] on div "Home" at bounding box center [123, 161] width 230 height 41
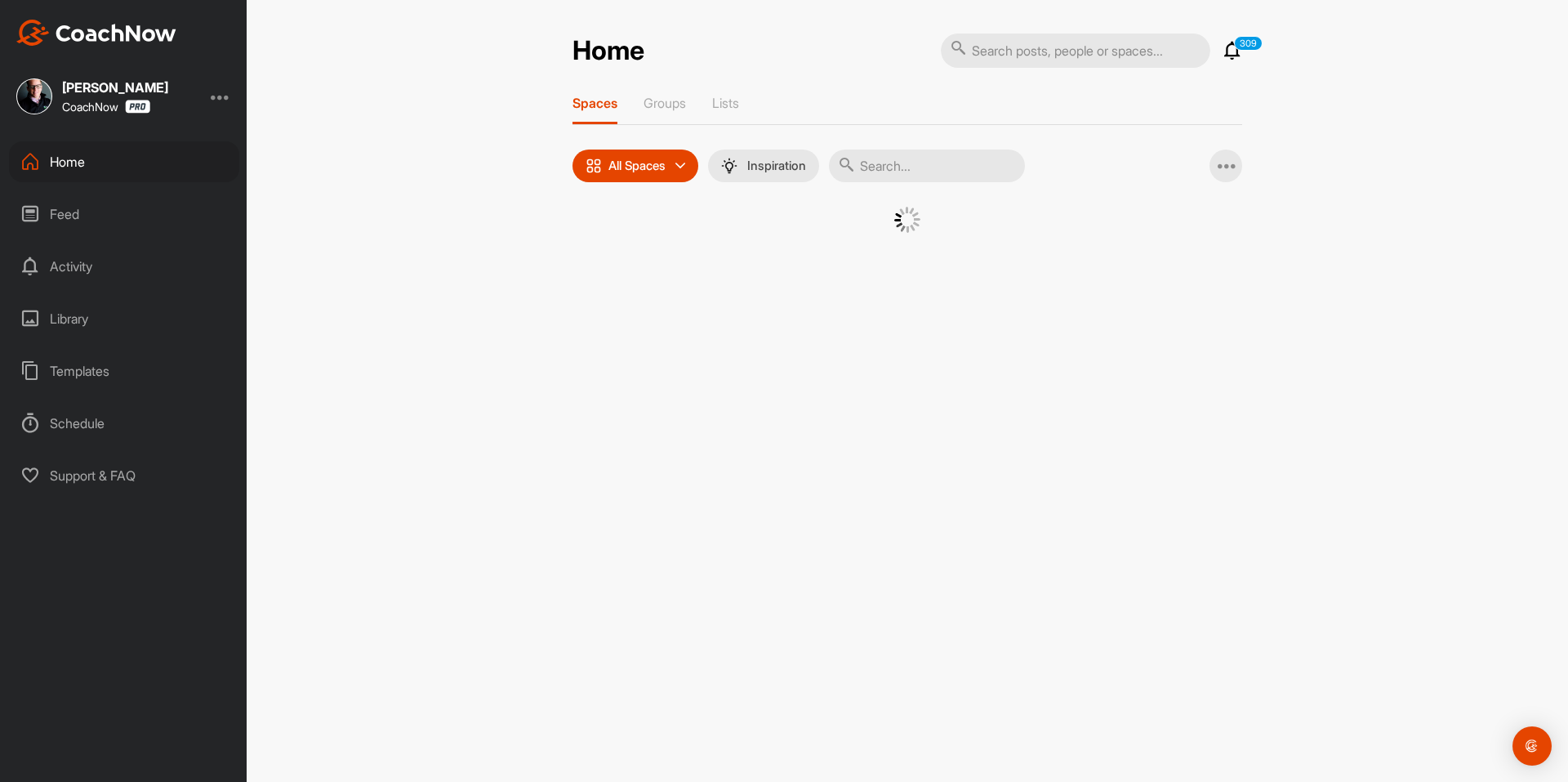
click at [627, 229] on div at bounding box center [907, 220] width 588 height 26
click at [603, 232] on div at bounding box center [907, 240] width 670 height 67
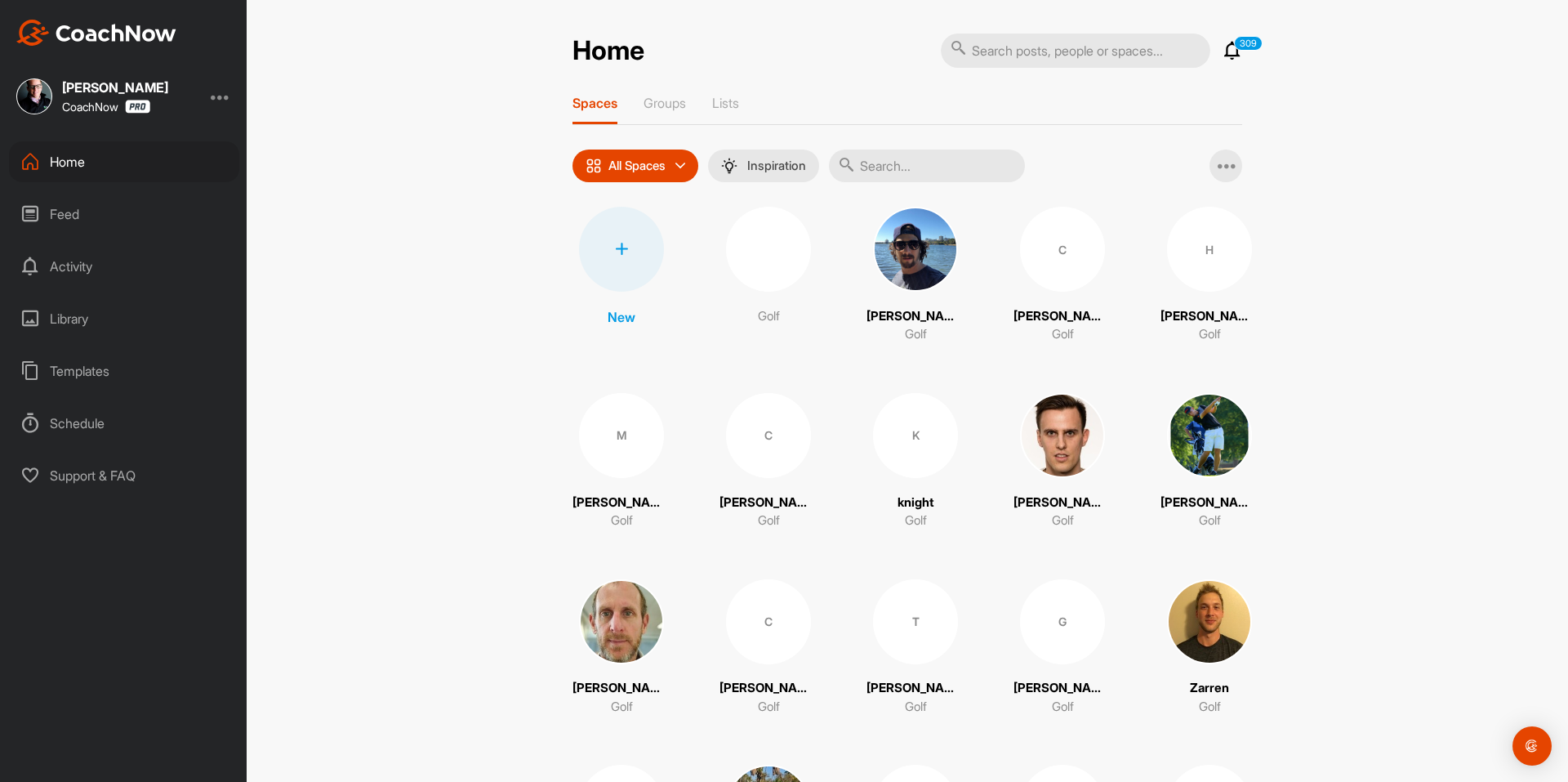
click at [603, 232] on div at bounding box center [621, 249] width 85 height 85
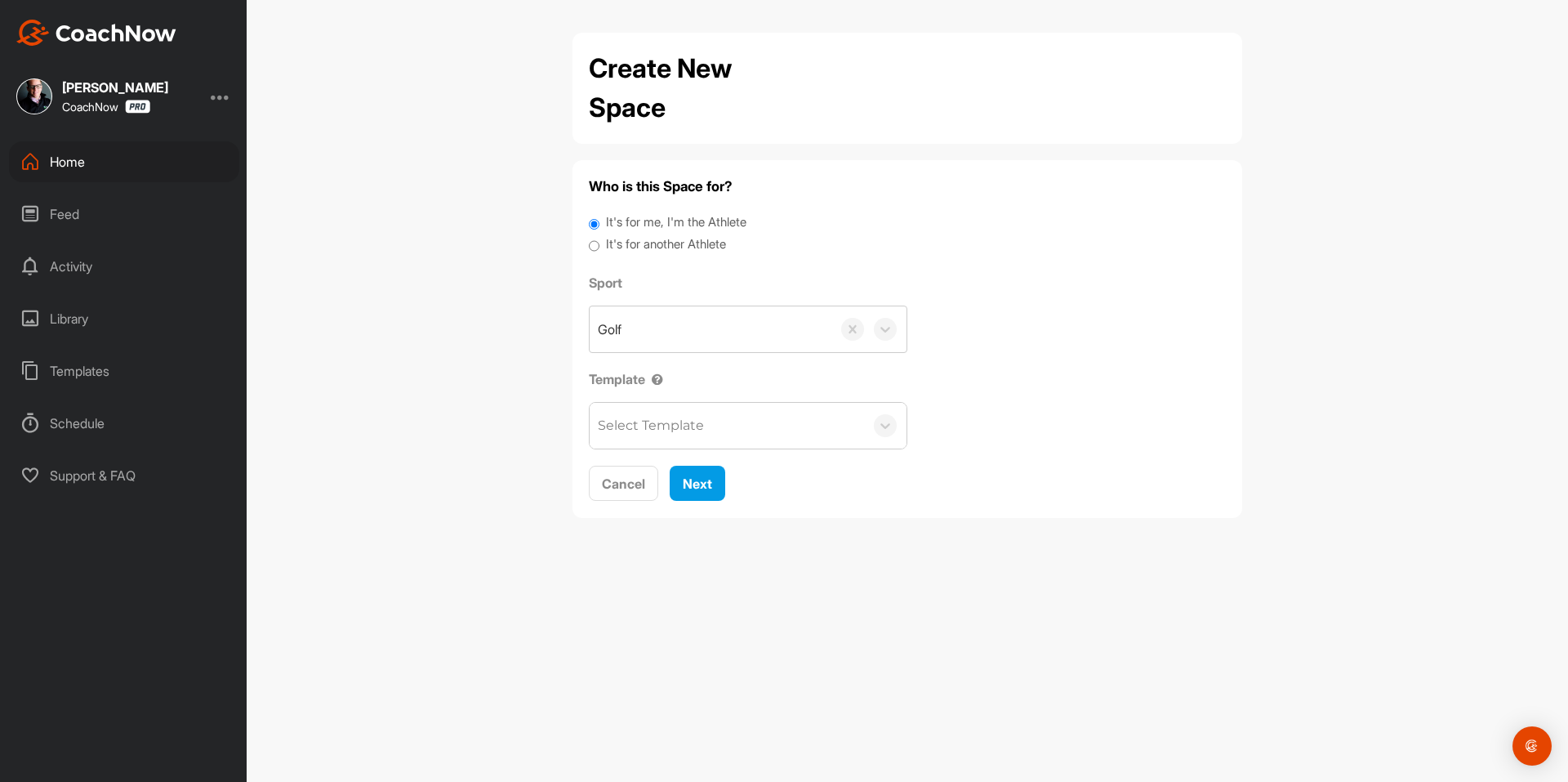
click at [632, 246] on label "It's for another Athlete" at bounding box center [665, 244] width 120 height 18
click at [600, 246] on input "It's for another Athlete" at bounding box center [594, 246] width 11 height 22
radio input "true"
click at [627, 246] on label "It's for another Athlete" at bounding box center [665, 244] width 120 height 18
click at [600, 246] on input "It's for another Athlete" at bounding box center [594, 246] width 11 height 22
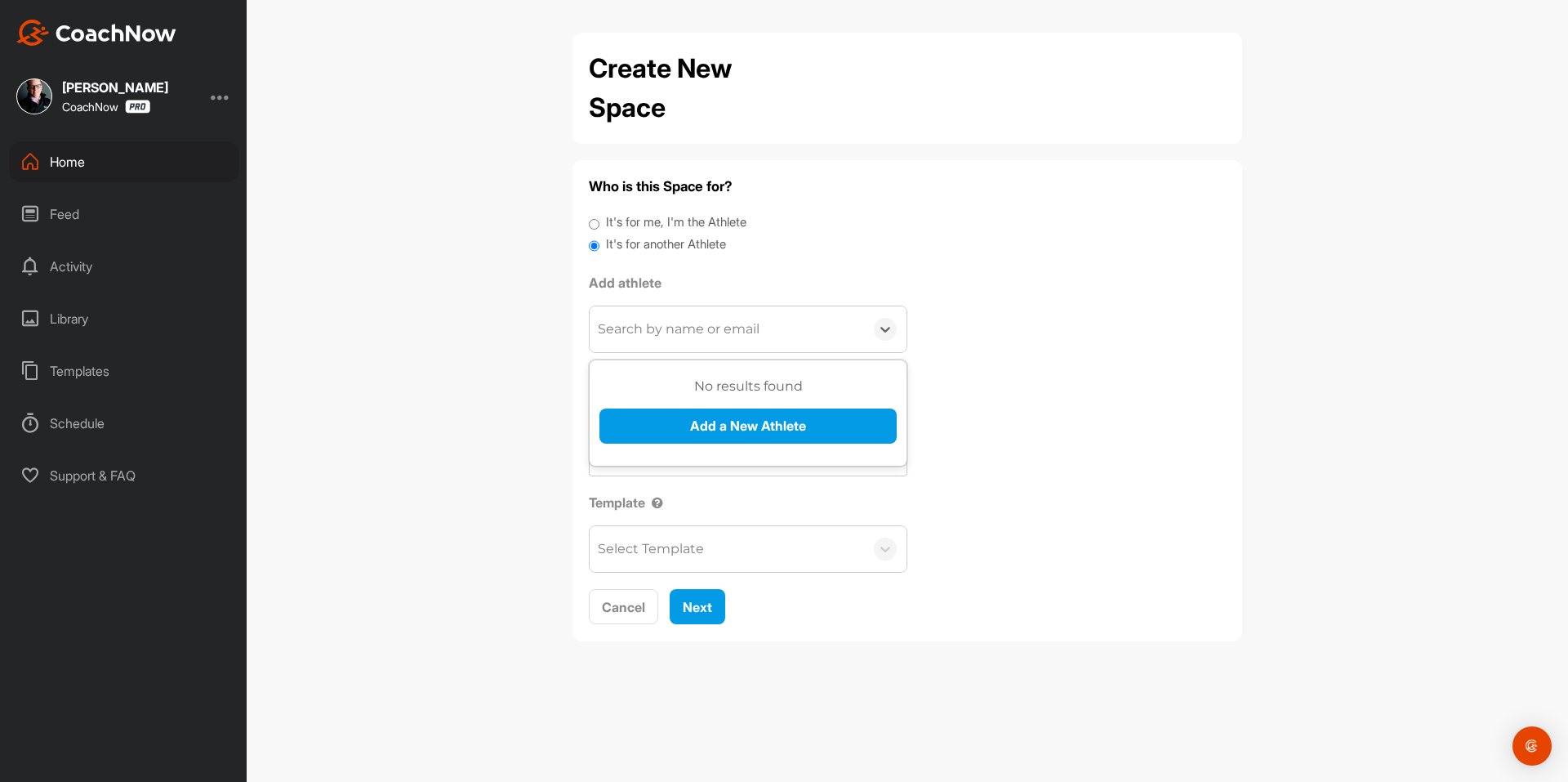
click at [659, 322] on div "Search by name or email" at bounding box center [679, 329] width 161 height 19
paste input "zimmerman.max1@gmail.com"
type input "zimmerman.max1@gmail.com"
click at [691, 430] on button "Add a New Athlete" at bounding box center [749, 426] width 297 height 35
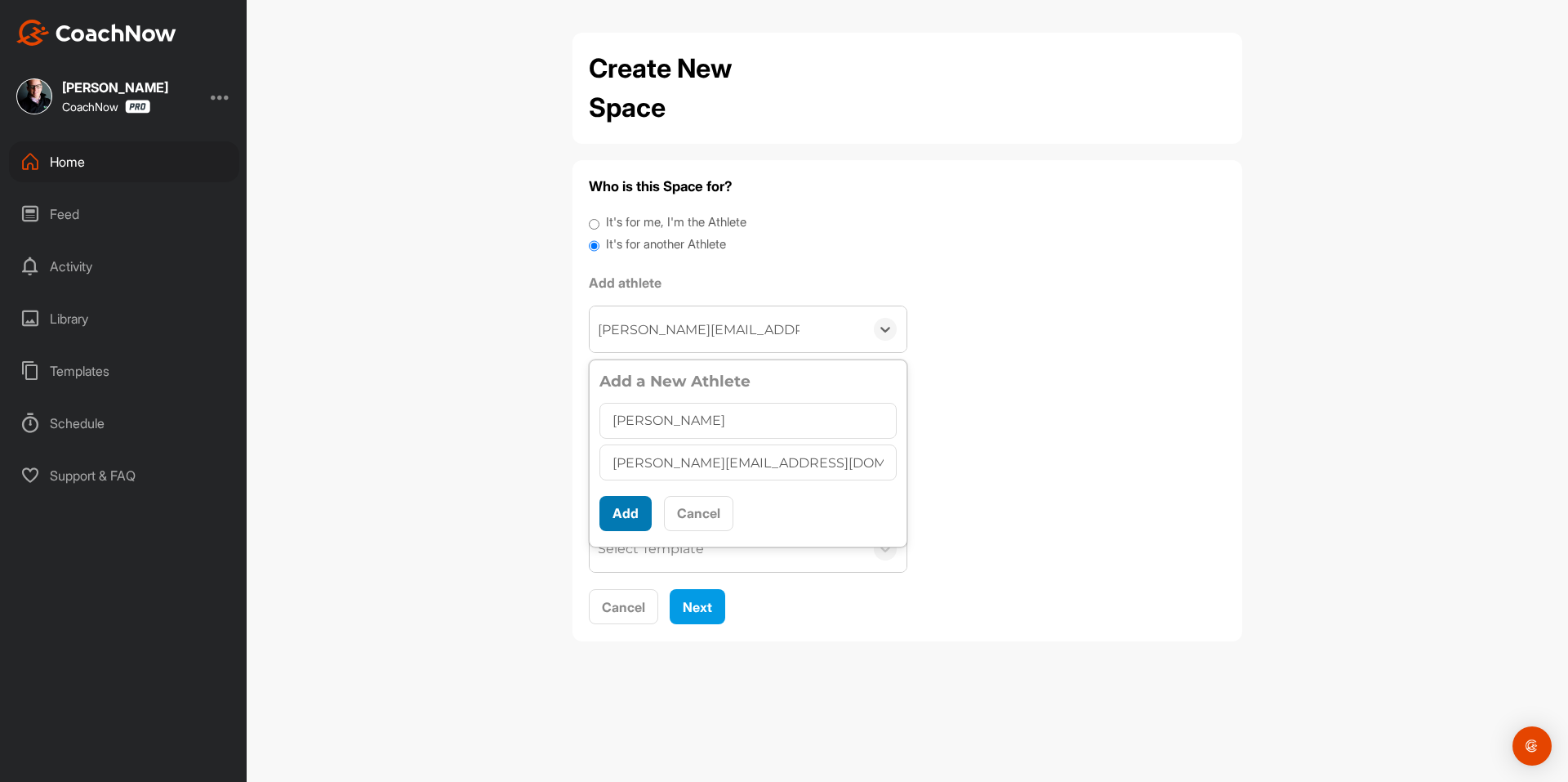
type input "Max Zimmerman"
click at [615, 519] on button "Add" at bounding box center [626, 514] width 52 height 35
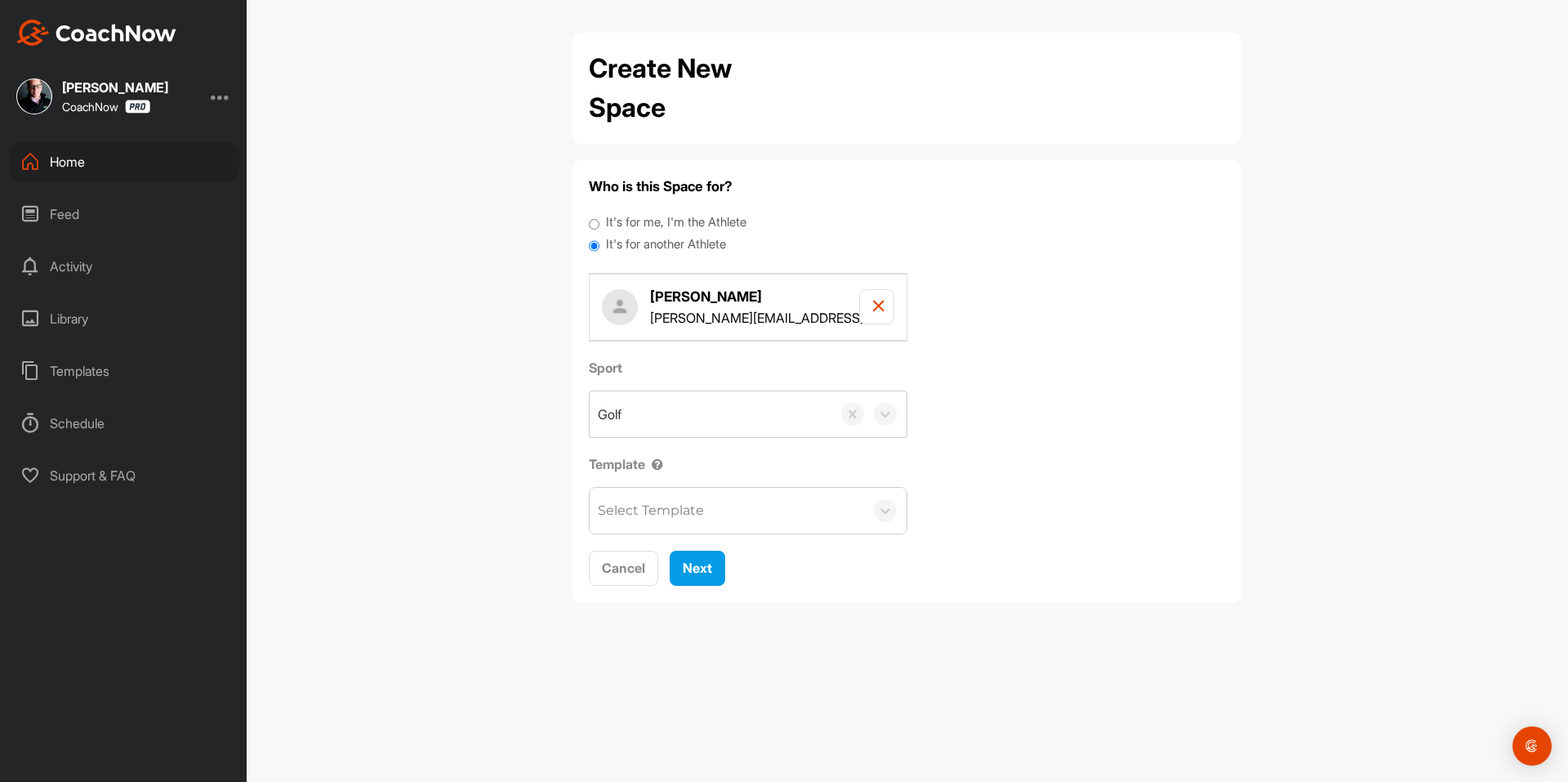
click at [616, 519] on div "Select Template" at bounding box center [650, 511] width 106 height 19
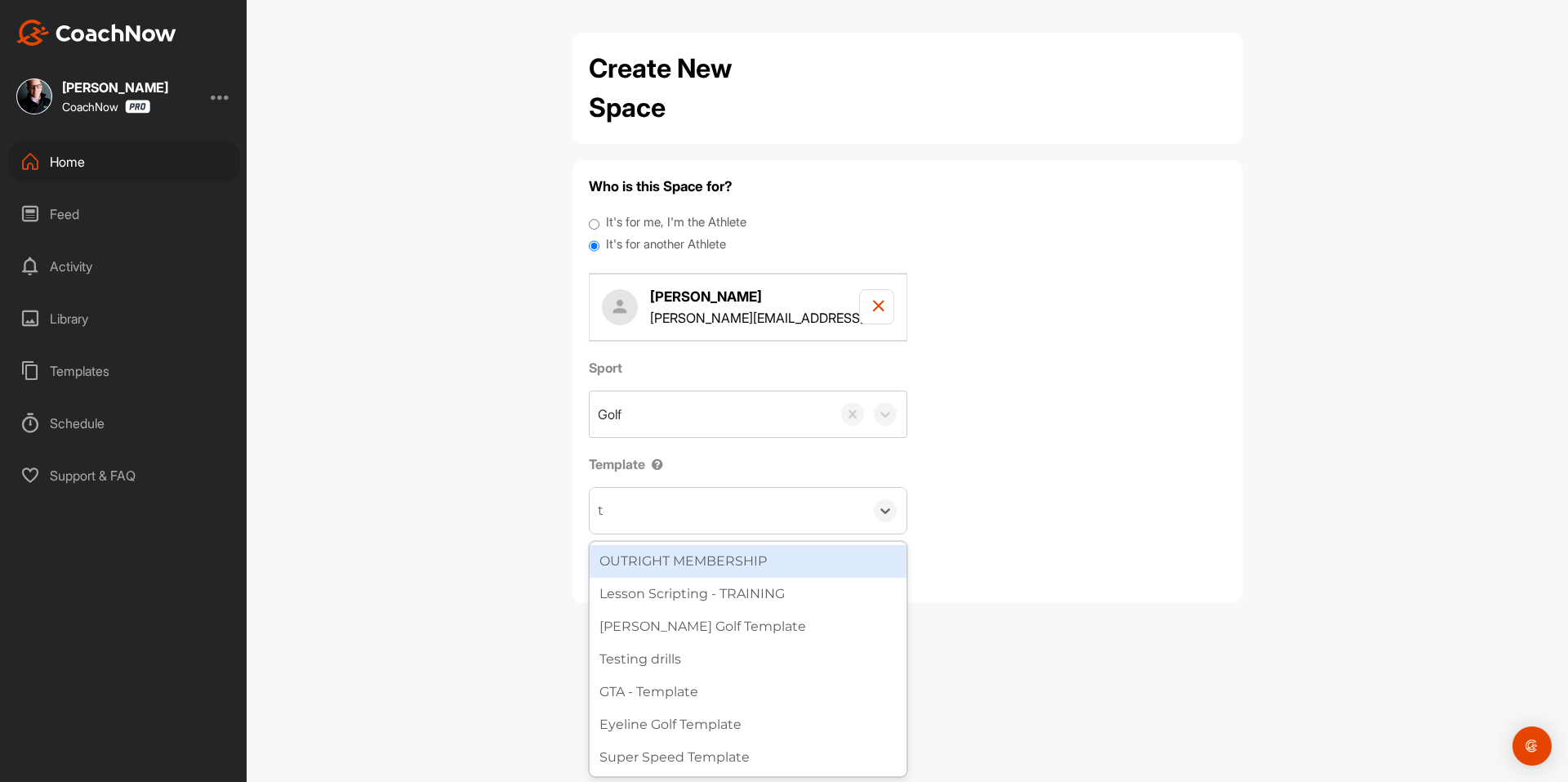
type input "to"
click at [675, 568] on div "Tour Aim" at bounding box center [749, 561] width 317 height 33
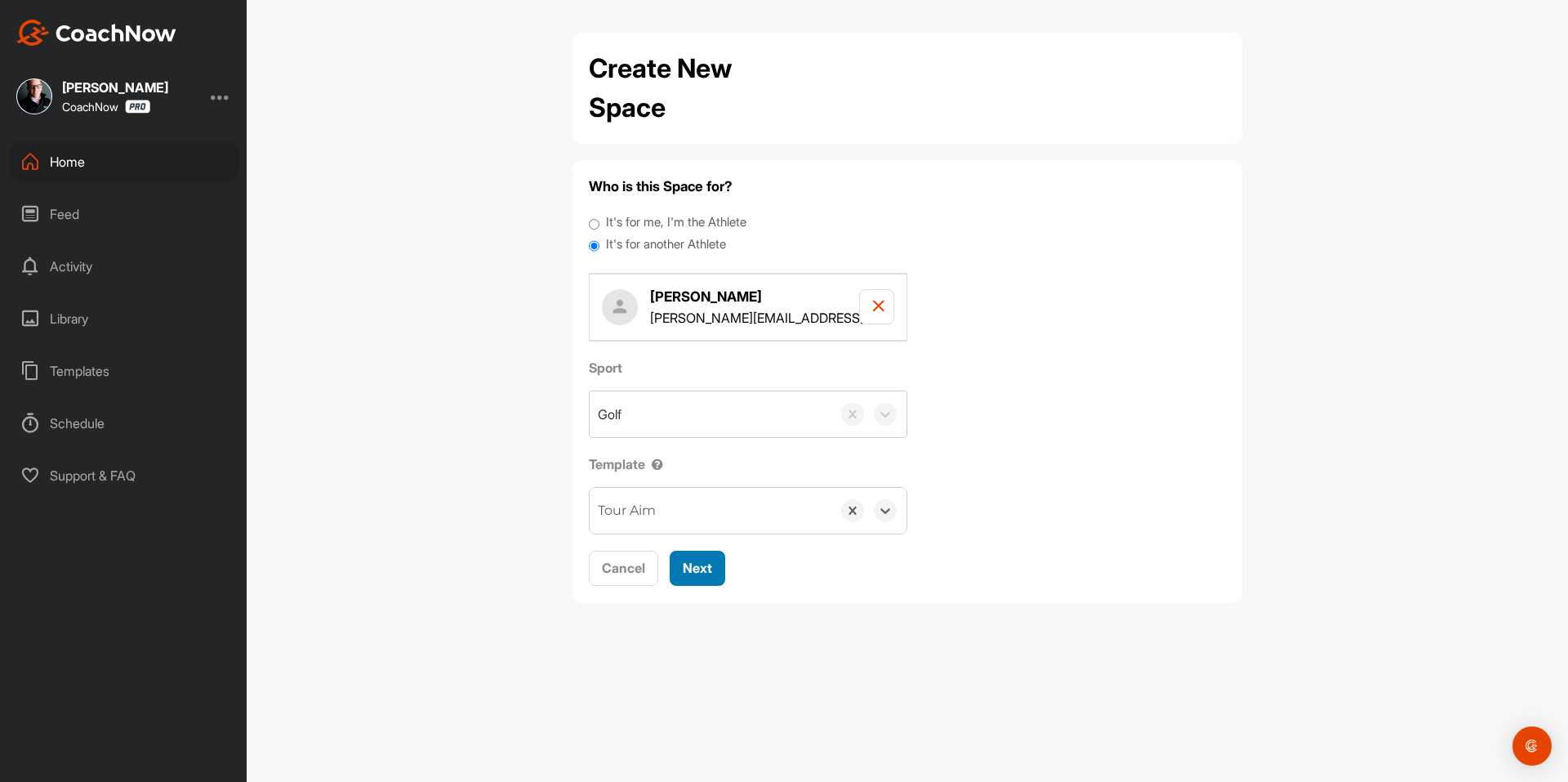
drag, startPoint x: 692, startPoint y: 565, endPoint x: 689, endPoint y: 511, distance: 54.1
click at [693, 566] on span "Next" at bounding box center [697, 567] width 29 height 17
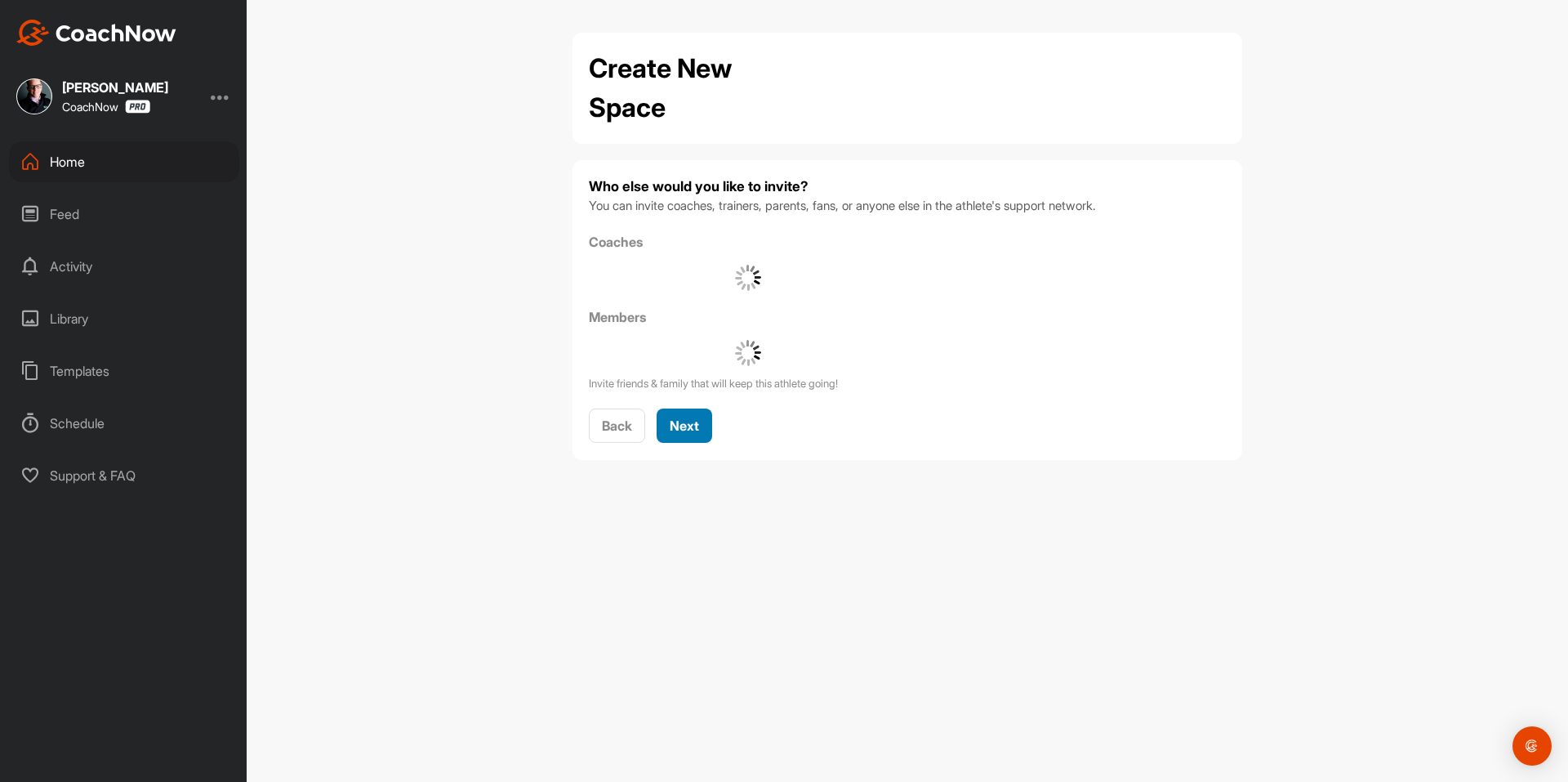
click at [696, 422] on span "Next" at bounding box center [684, 425] width 29 height 17
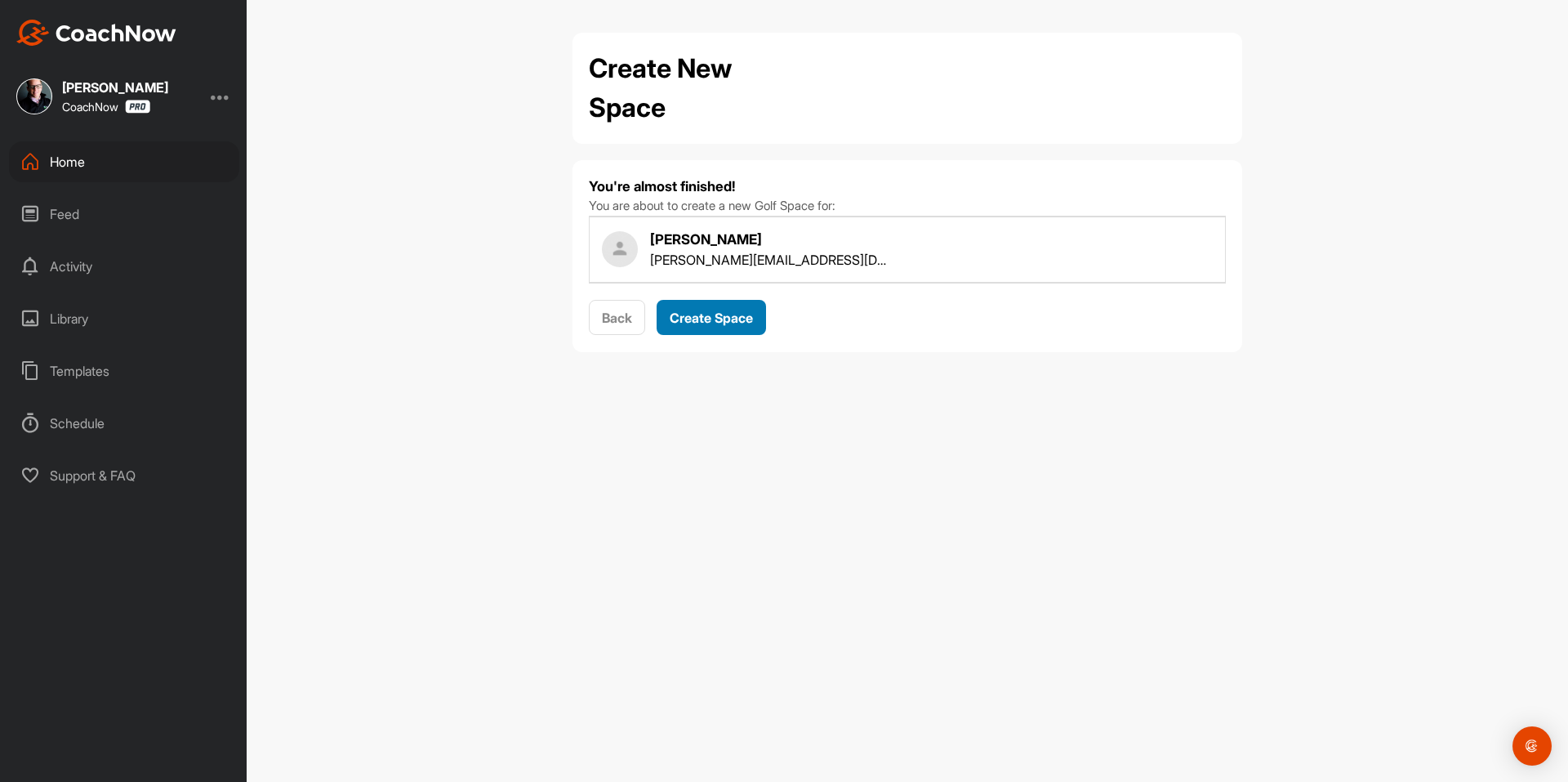
click at [720, 329] on button "Create Space" at bounding box center [711, 317] width 110 height 35
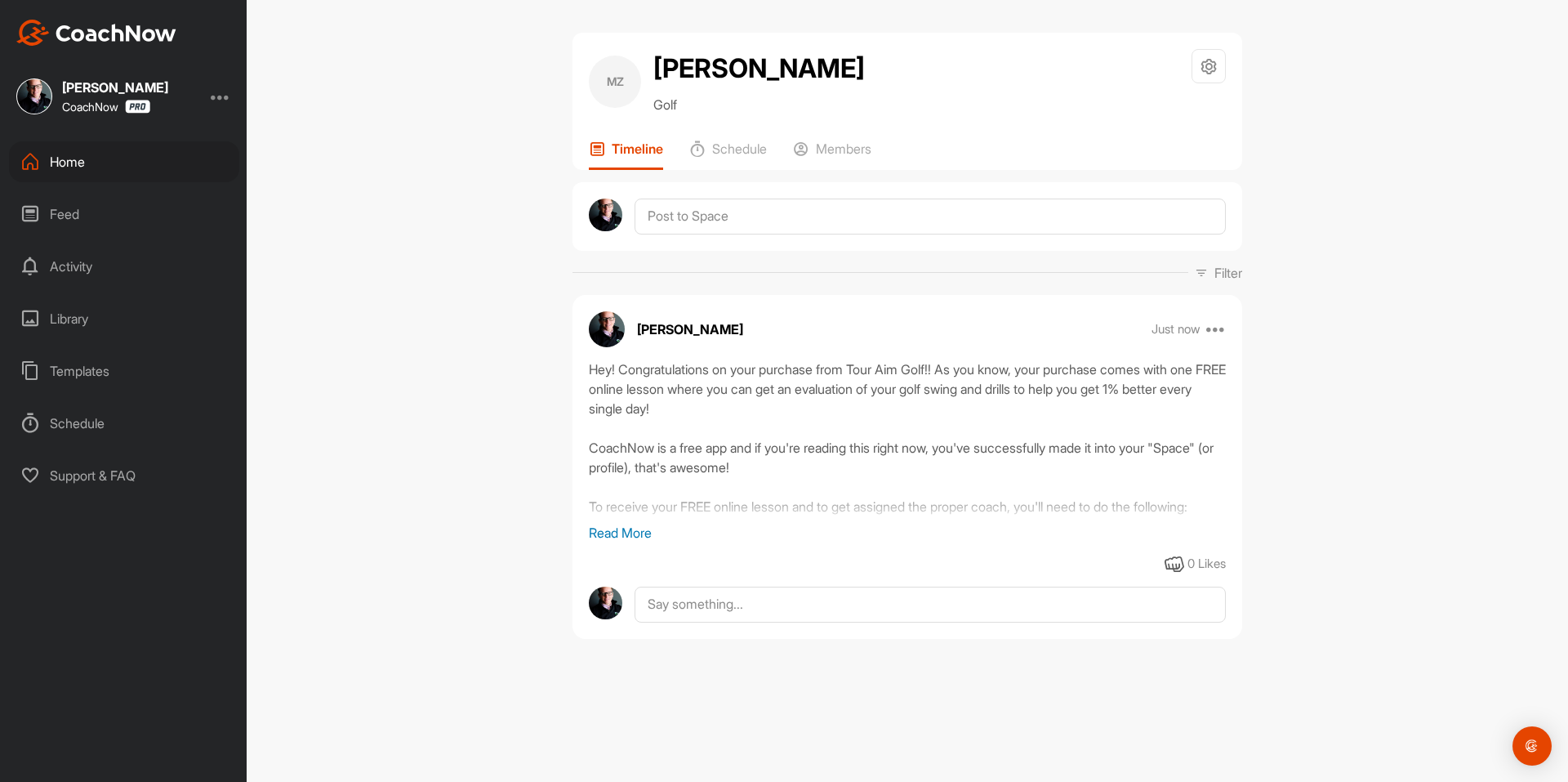
click at [123, 206] on div "Feed" at bounding box center [123, 214] width 230 height 41
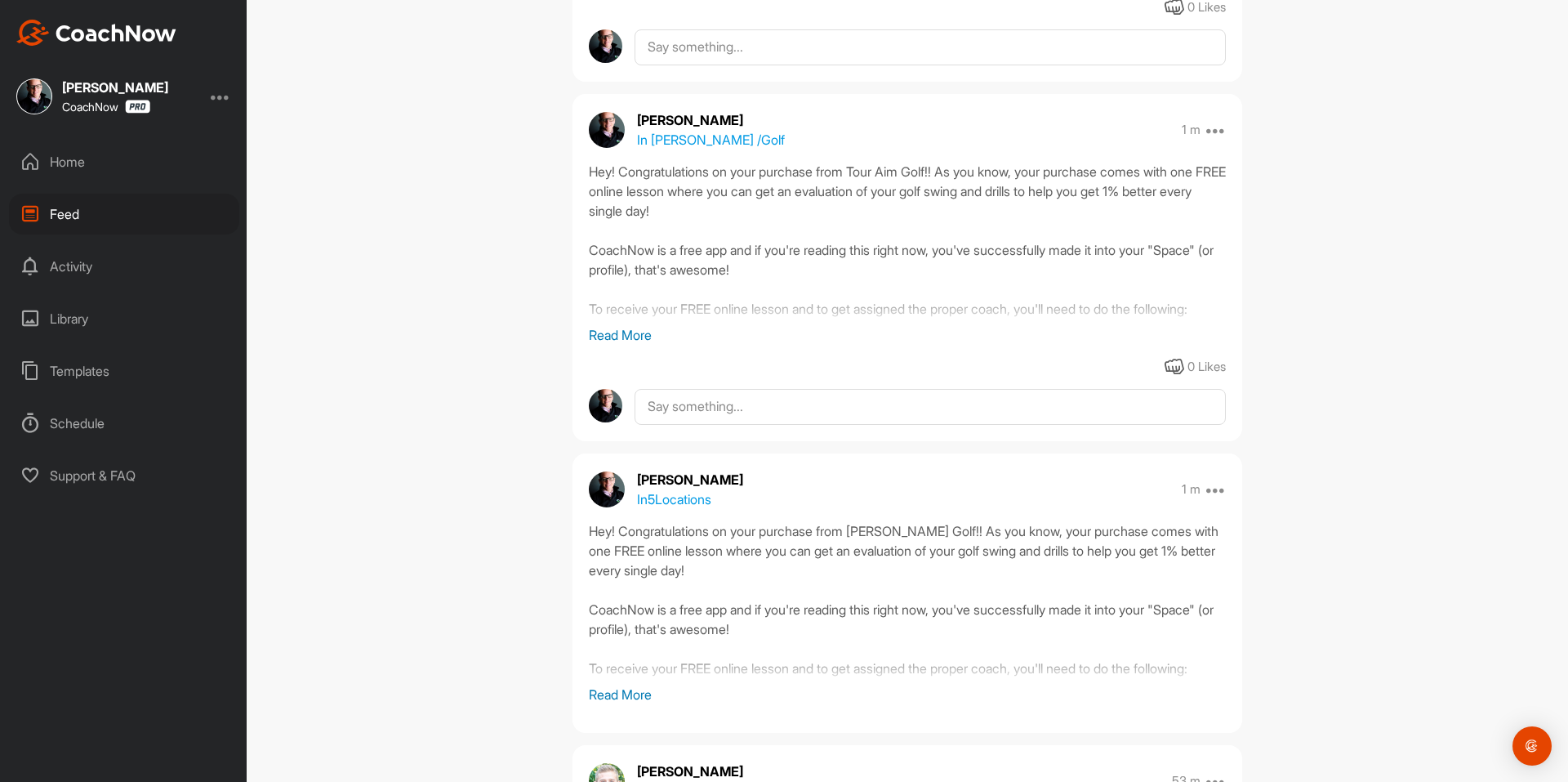
scroll to position [490, 0]
